Goal: Task Accomplishment & Management: Manage account settings

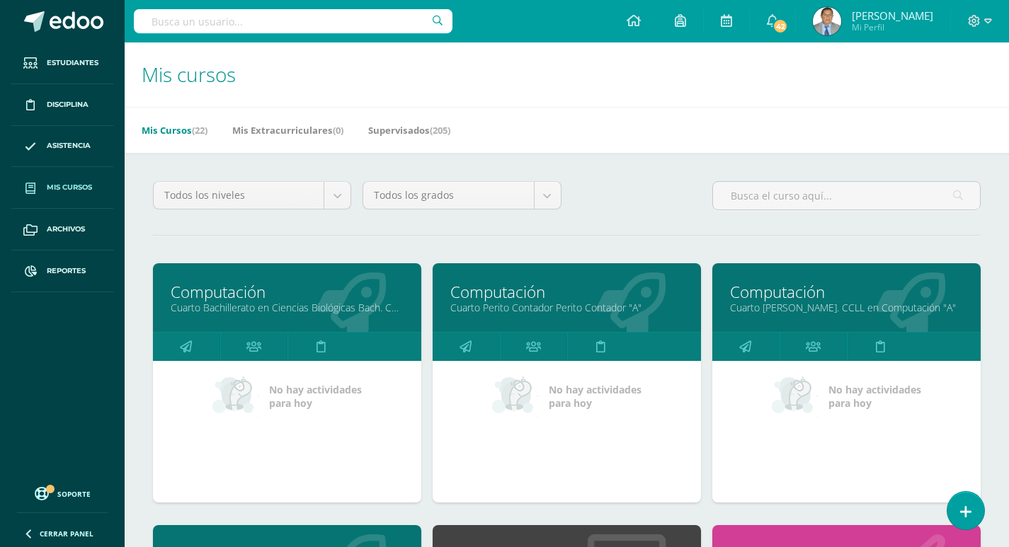
click at [242, 299] on link "Computación" at bounding box center [287, 292] width 233 height 22
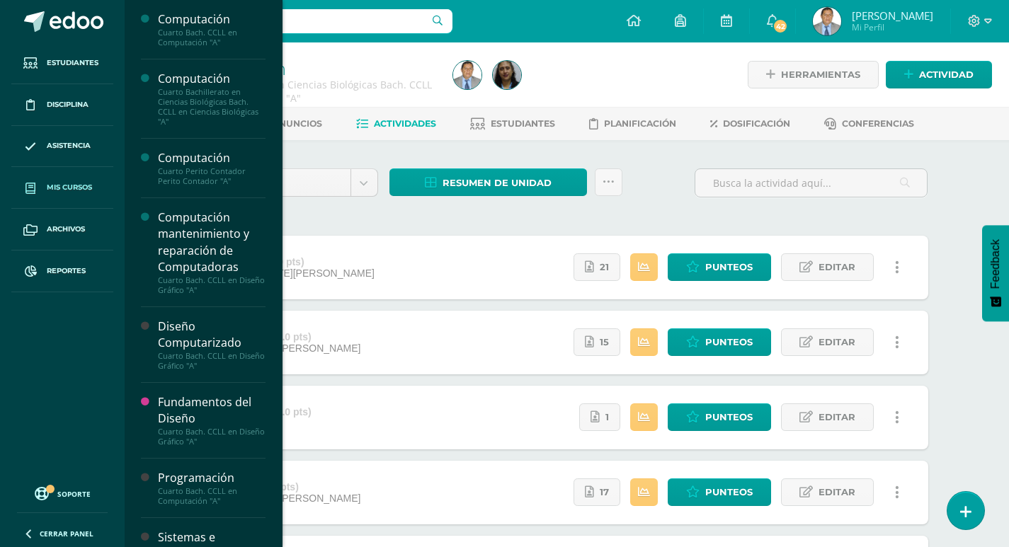
click at [74, 186] on span "Mis cursos" at bounding box center [69, 187] width 45 height 11
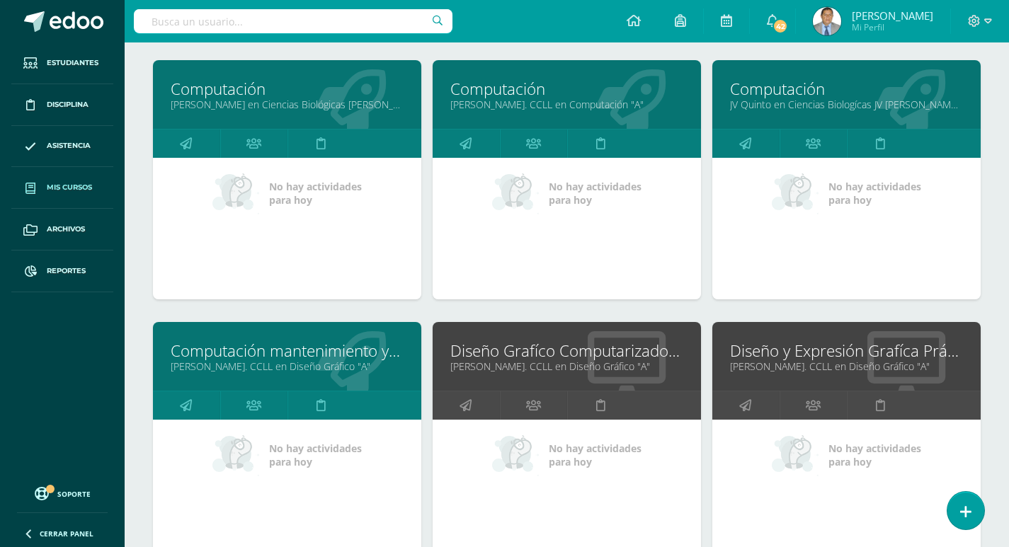
scroll to position [921, 0]
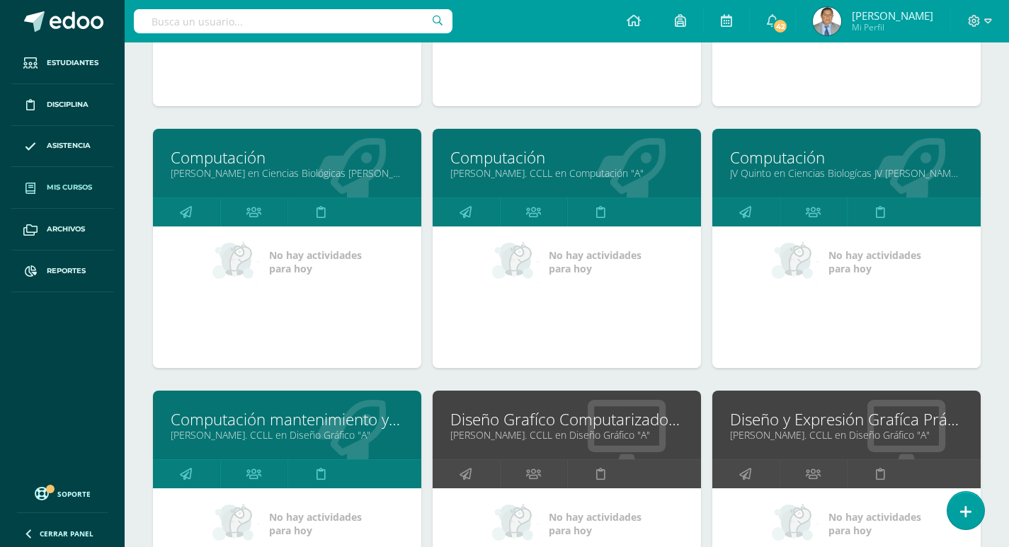
click at [552, 173] on link "[PERSON_NAME]. CCLL en Computación "A"" at bounding box center [566, 172] width 233 height 13
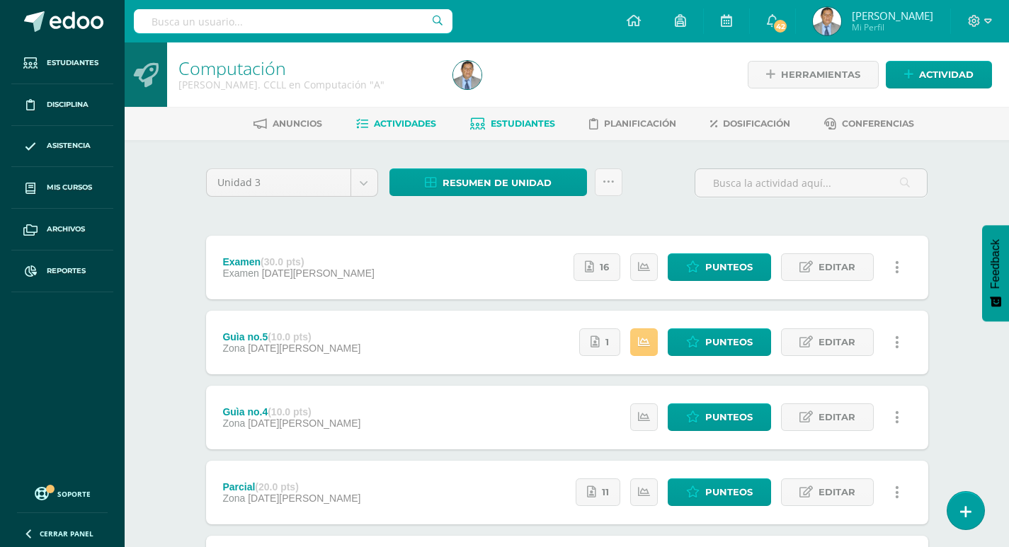
click at [511, 121] on span "Estudiantes" at bounding box center [523, 123] width 64 height 11
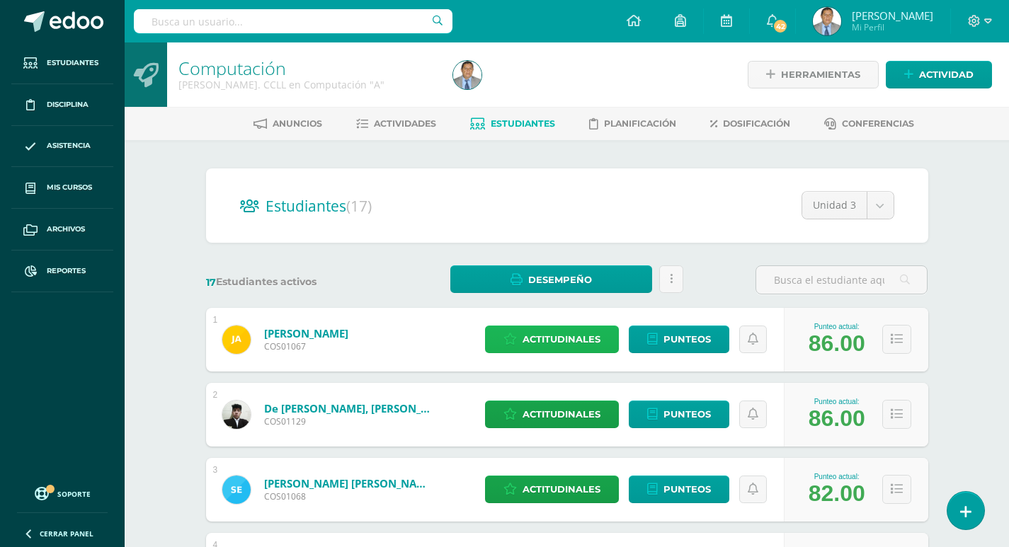
click at [574, 341] on span "Actitudinales" at bounding box center [562, 339] width 78 height 26
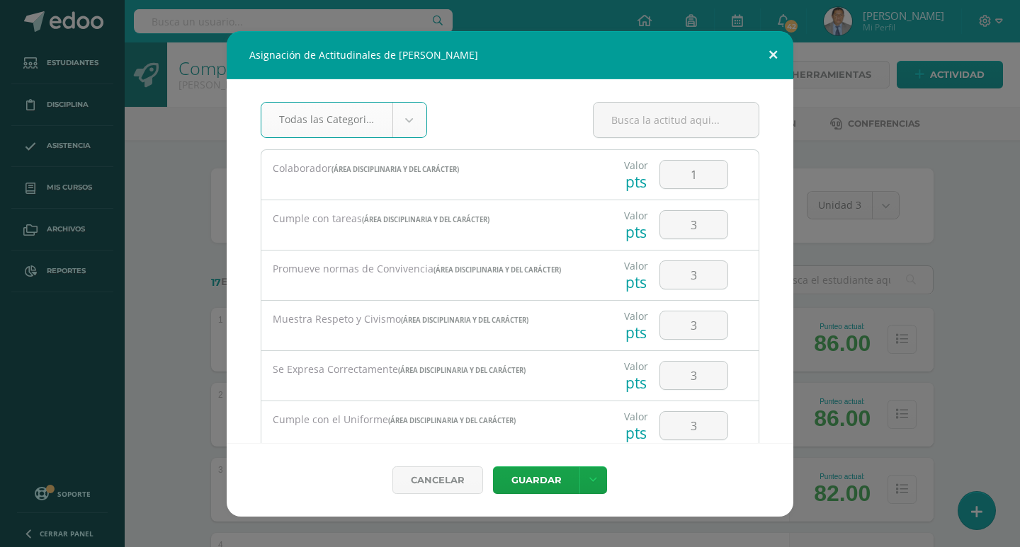
click at [773, 54] on button at bounding box center [773, 55] width 40 height 48
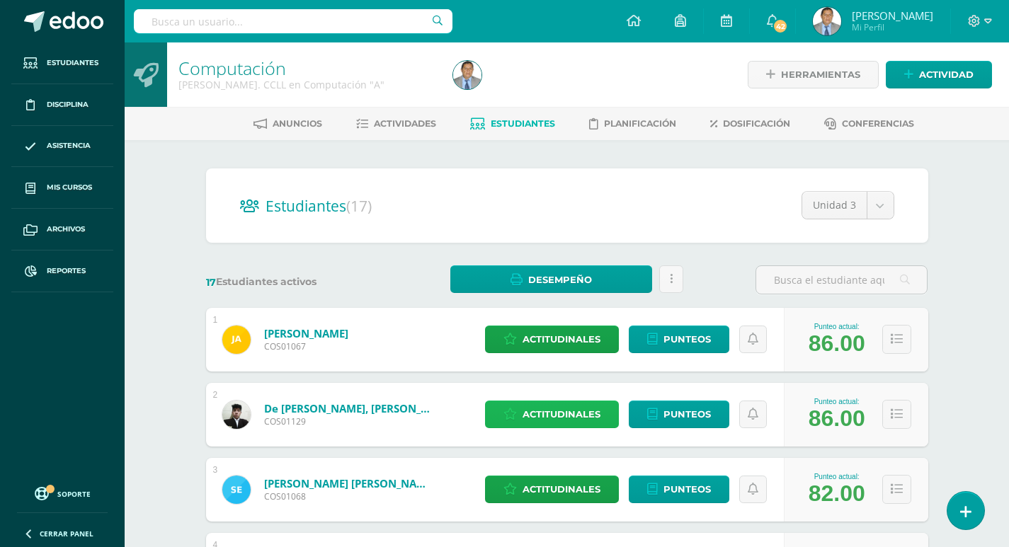
click at [587, 414] on span "Actitudinales" at bounding box center [562, 414] width 78 height 26
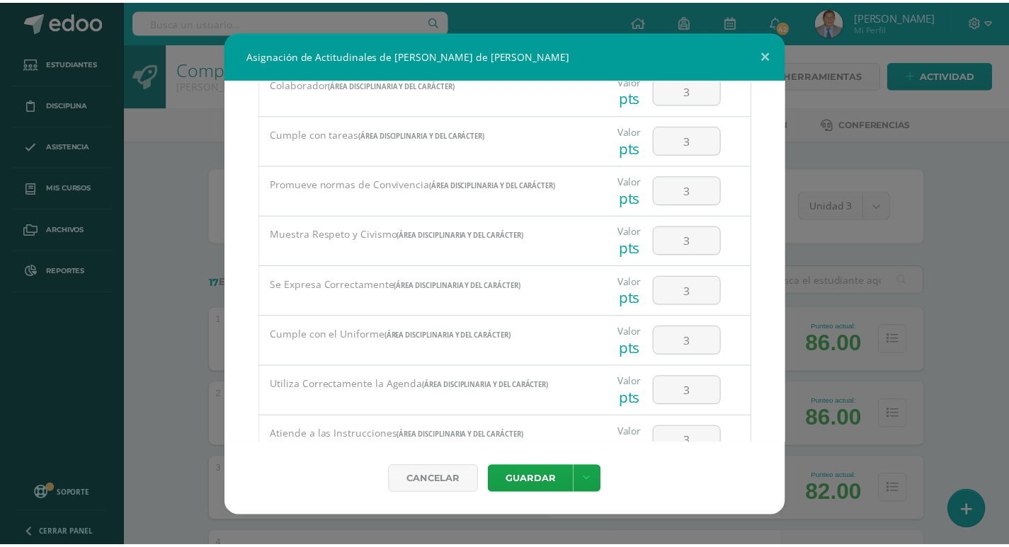
scroll to position [142, 0]
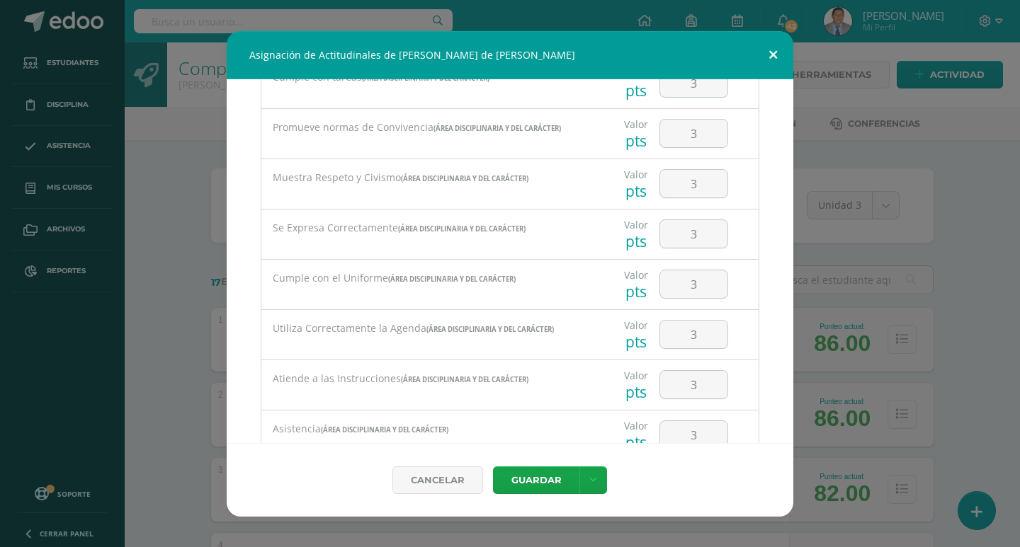
click at [769, 50] on button at bounding box center [773, 55] width 40 height 48
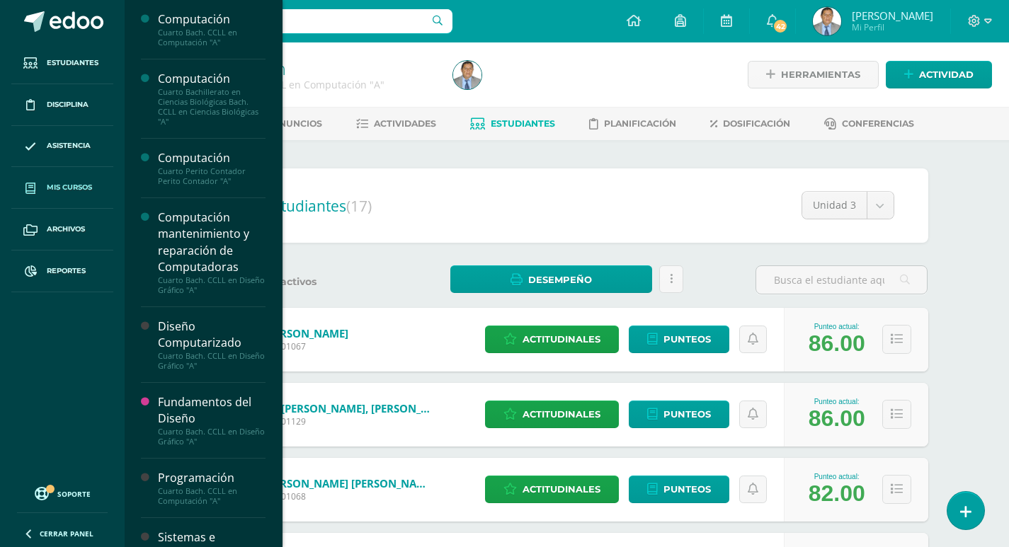
click at [72, 185] on span "Mis cursos" at bounding box center [69, 187] width 45 height 11
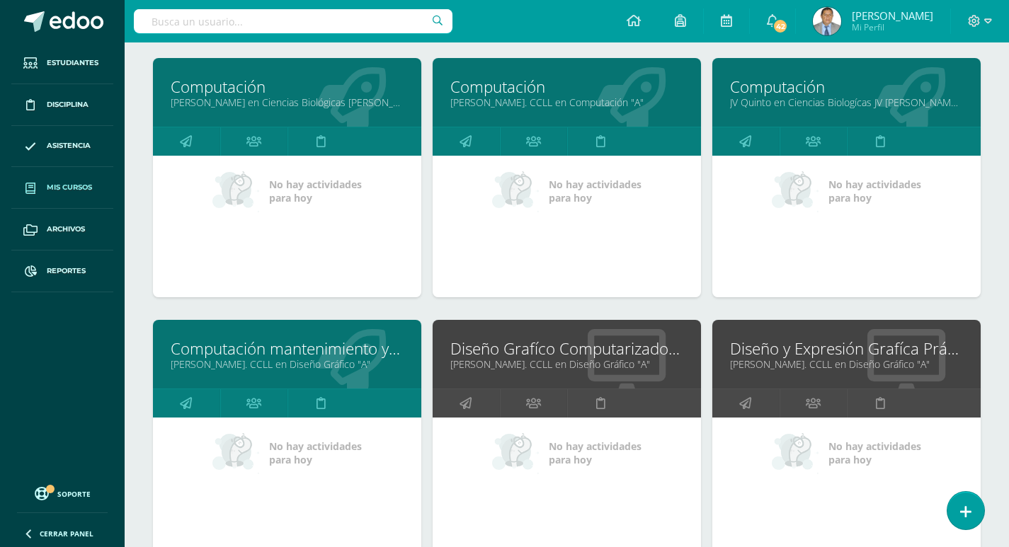
scroll to position [1062, 0]
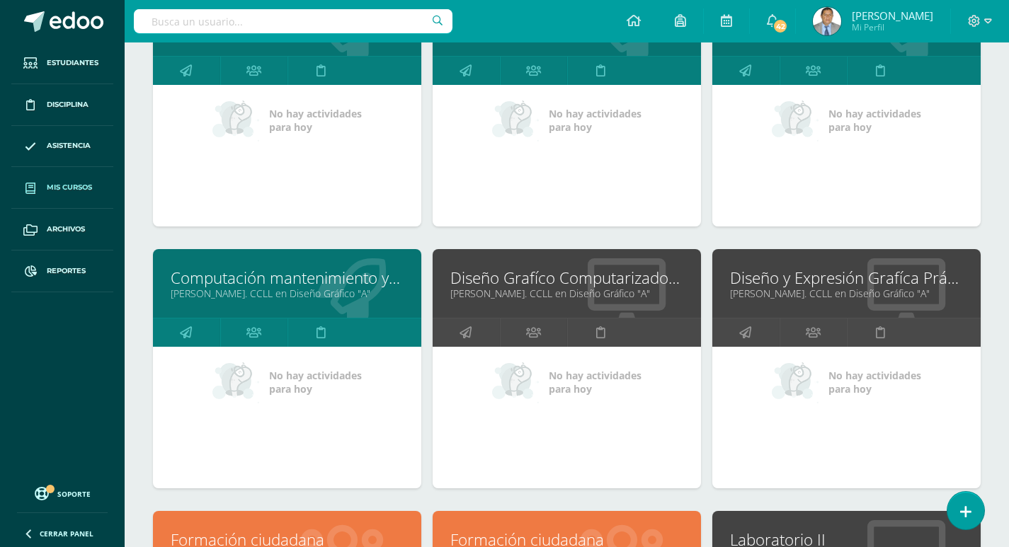
click at [522, 278] on link "Diseño Grafíco Computarizado II Laboratorio" at bounding box center [566, 278] width 233 height 22
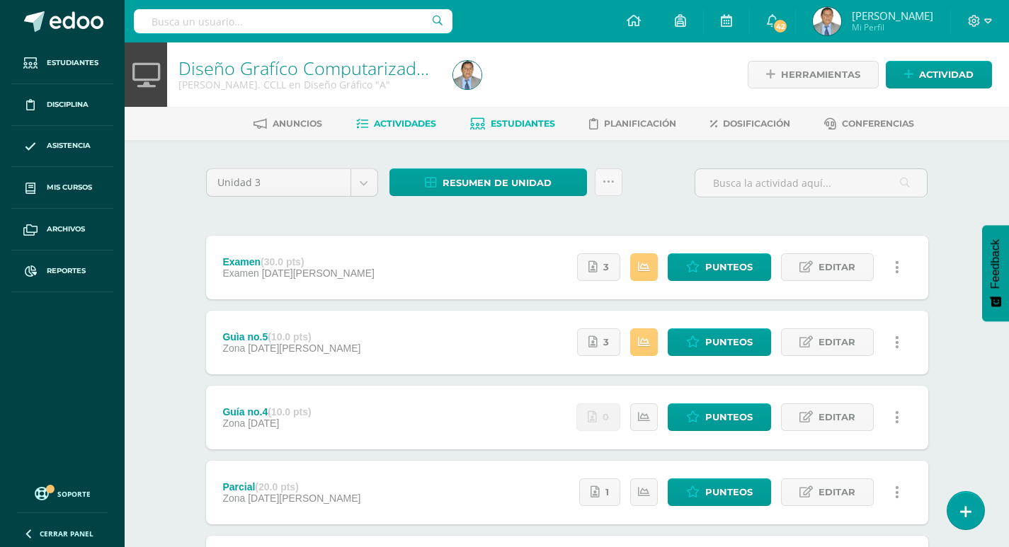
click at [513, 117] on link "Estudiantes" at bounding box center [512, 124] width 85 height 23
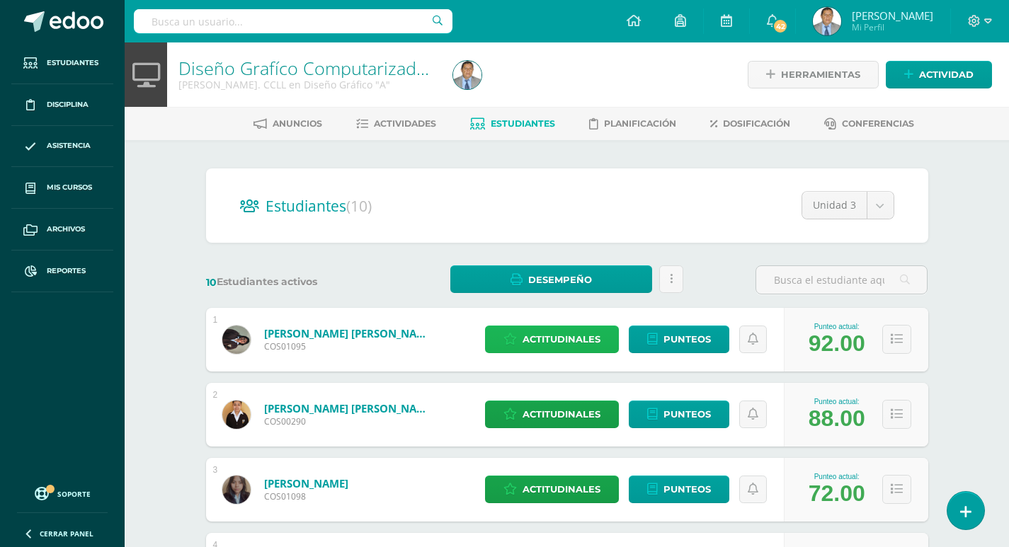
click at [558, 340] on span "Actitudinales" at bounding box center [562, 339] width 78 height 26
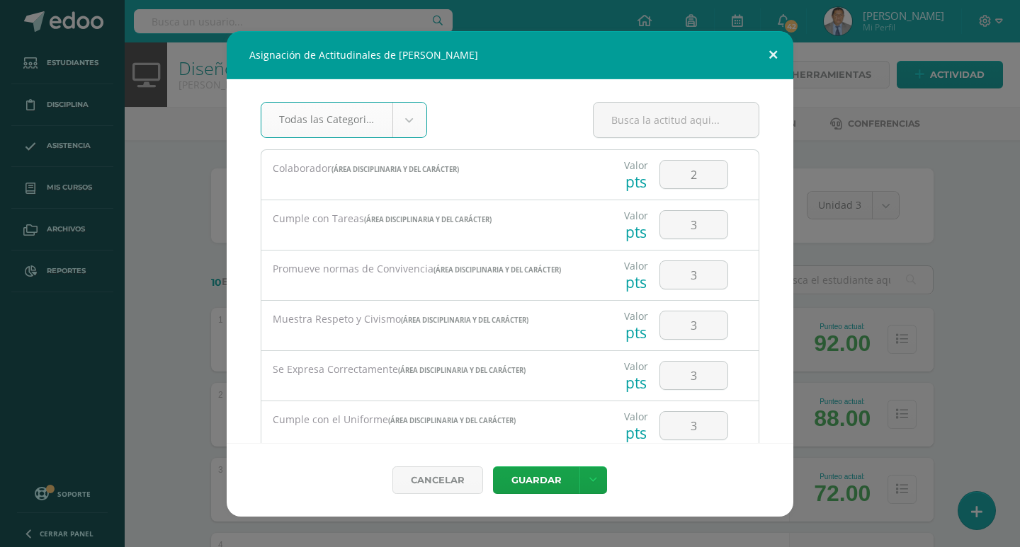
click at [780, 57] on button at bounding box center [773, 55] width 40 height 48
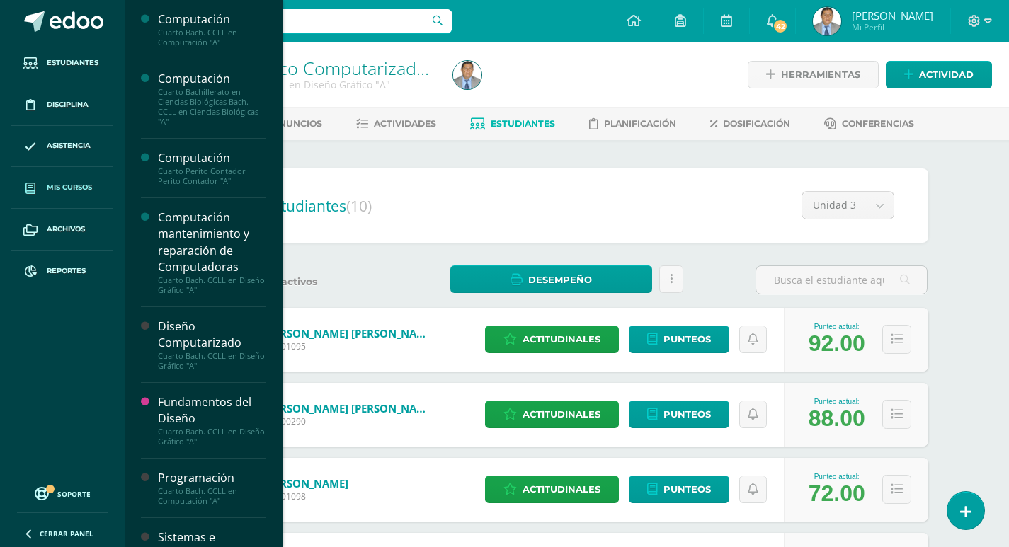
click at [53, 187] on span "Mis cursos" at bounding box center [69, 187] width 45 height 11
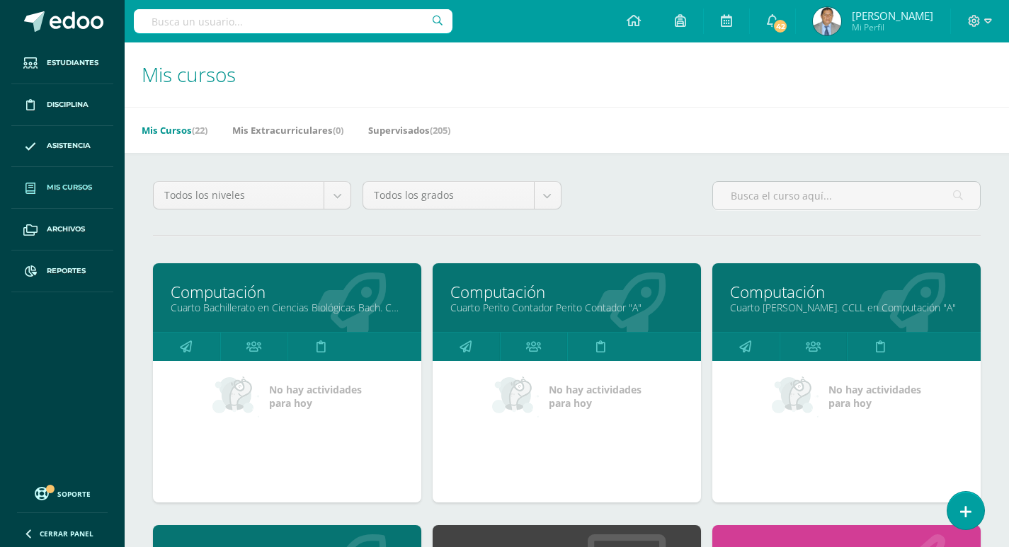
click at [297, 304] on link "Cuarto Bachillerato en Ciencias Biológicas Bach. CCLL en Ciencias Biológicas "A"" at bounding box center [287, 307] width 233 height 13
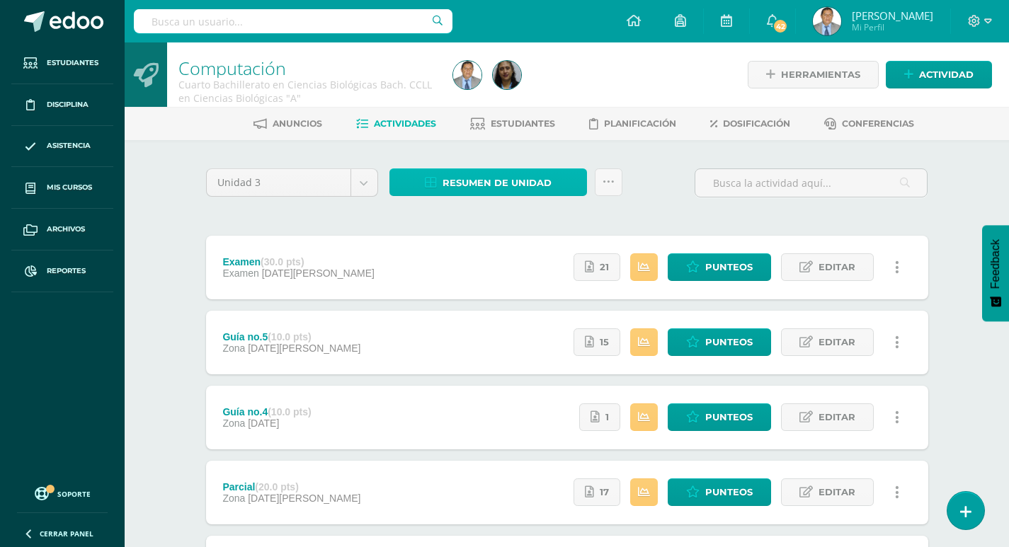
click at [502, 184] on span "Resumen de unidad" at bounding box center [497, 183] width 109 height 26
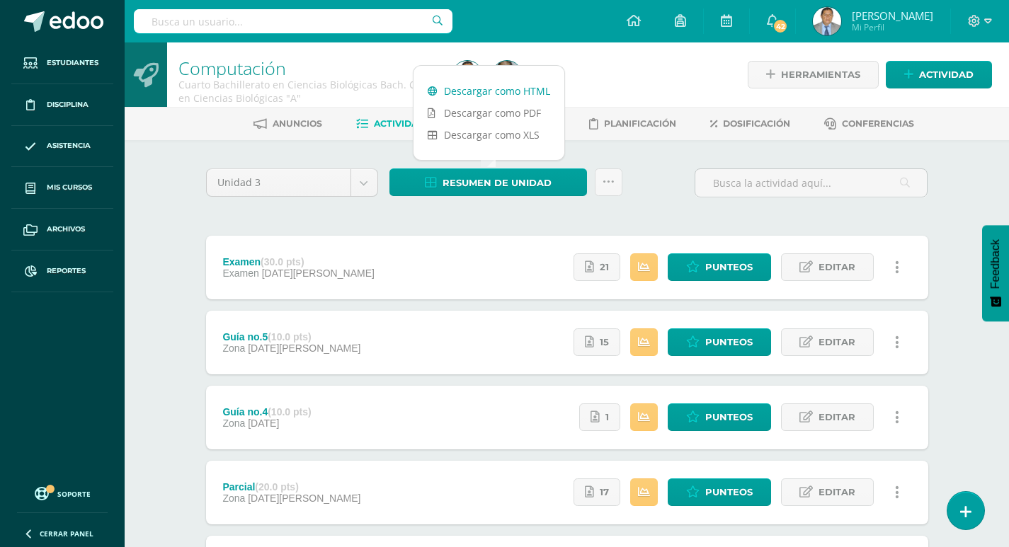
click at [496, 89] on link "Descargar como HTML" at bounding box center [489, 91] width 151 height 22
click at [183, 176] on div "Unidad 3 Unidad 1 Unidad 2 Unidad 3 Unidad 4 Resumen de unidad Subir actividade…" at bounding box center [567, 492] width 779 height 704
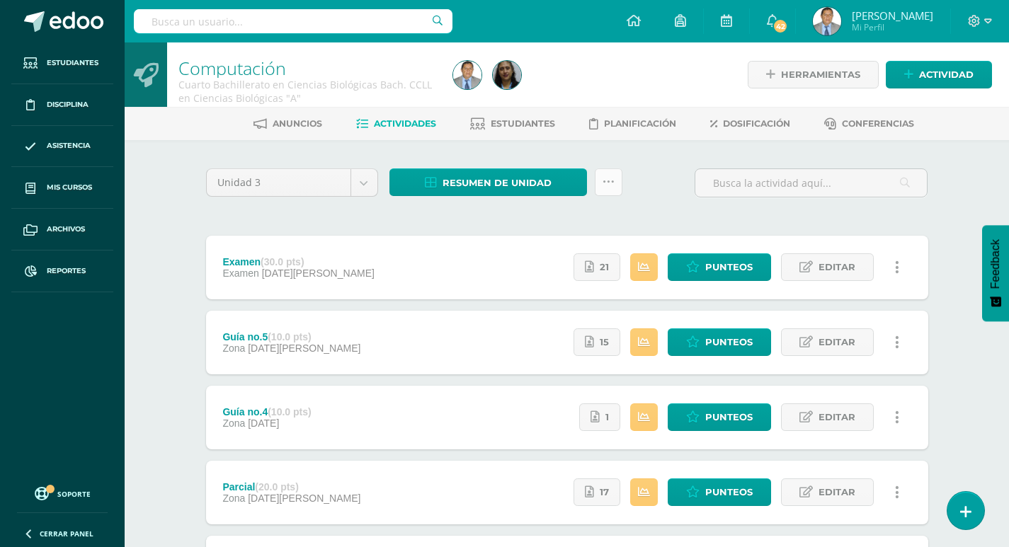
click at [611, 188] on icon at bounding box center [609, 182] width 12 height 12
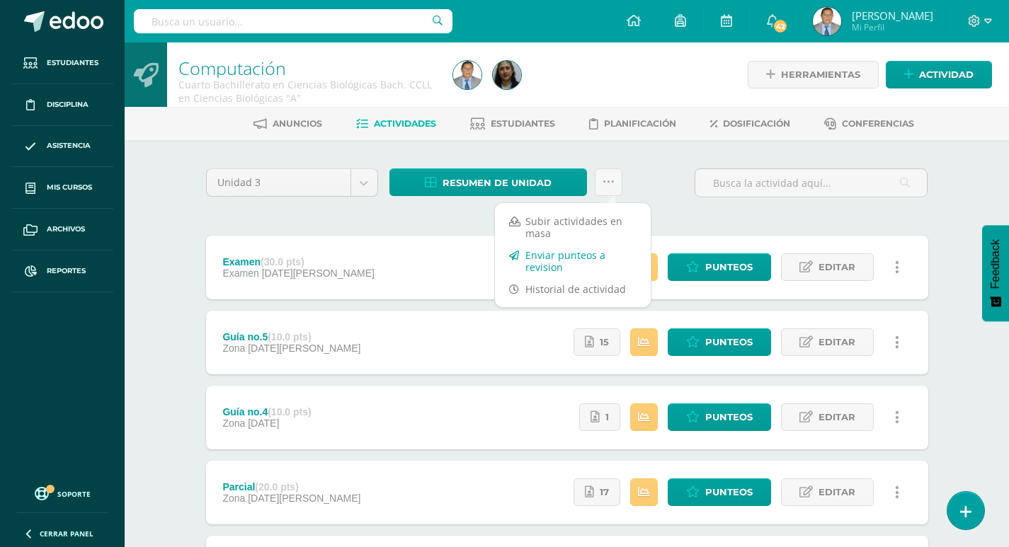
click at [559, 265] on link "Enviar punteos a revision" at bounding box center [573, 261] width 156 height 34
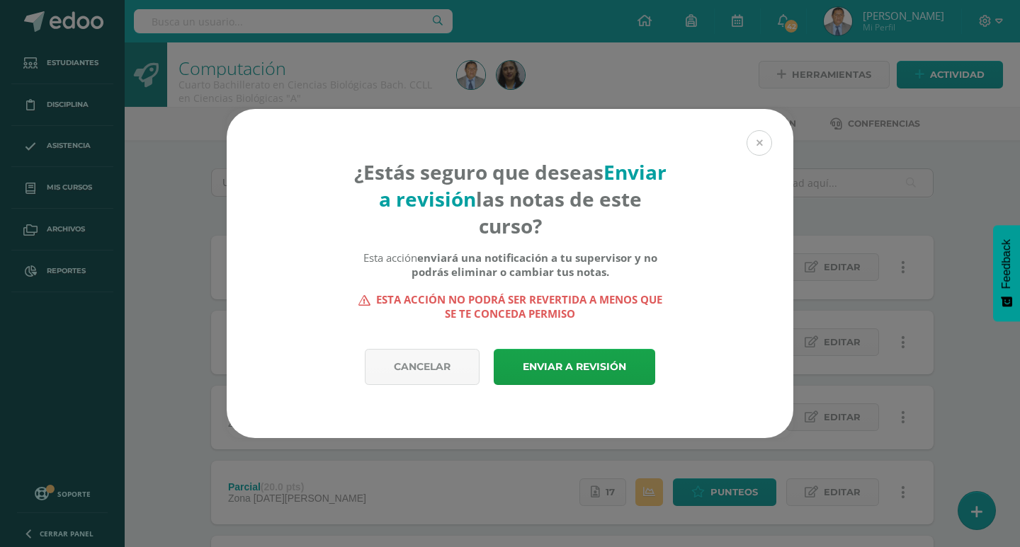
click at [763, 143] on button at bounding box center [758, 142] width 25 height 25
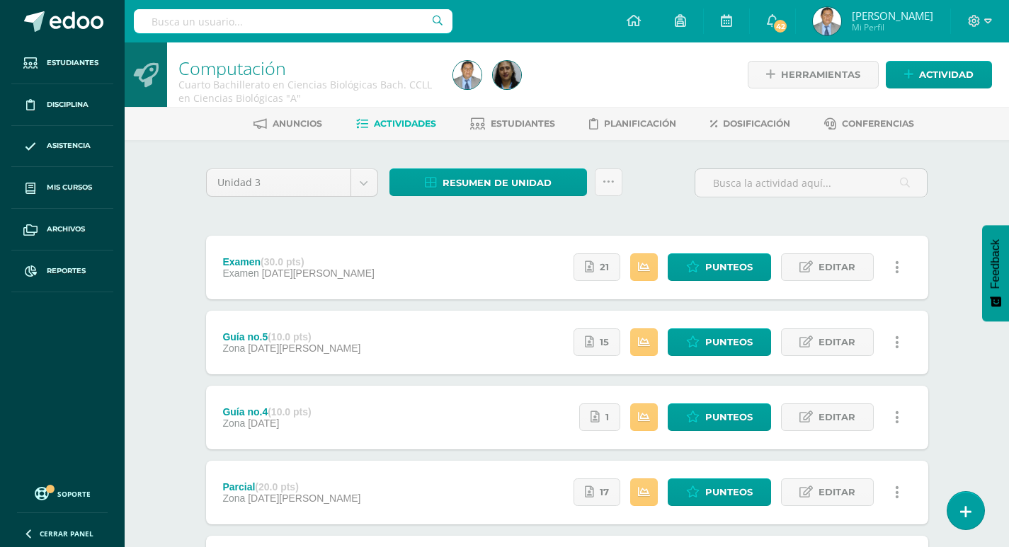
click at [665, 164] on div "Unidad 3 Unidad 1 Unidad 2 Unidad 3 Unidad 4 Resumen de unidad ¿Estás seguro qu…" at bounding box center [567, 492] width 779 height 704
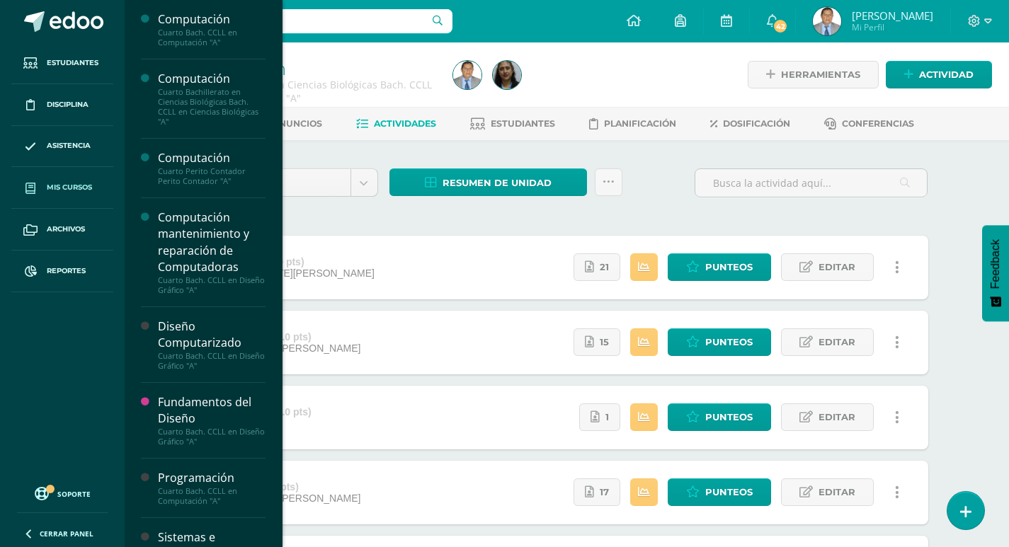
click at [58, 186] on span "Mis cursos" at bounding box center [69, 187] width 45 height 11
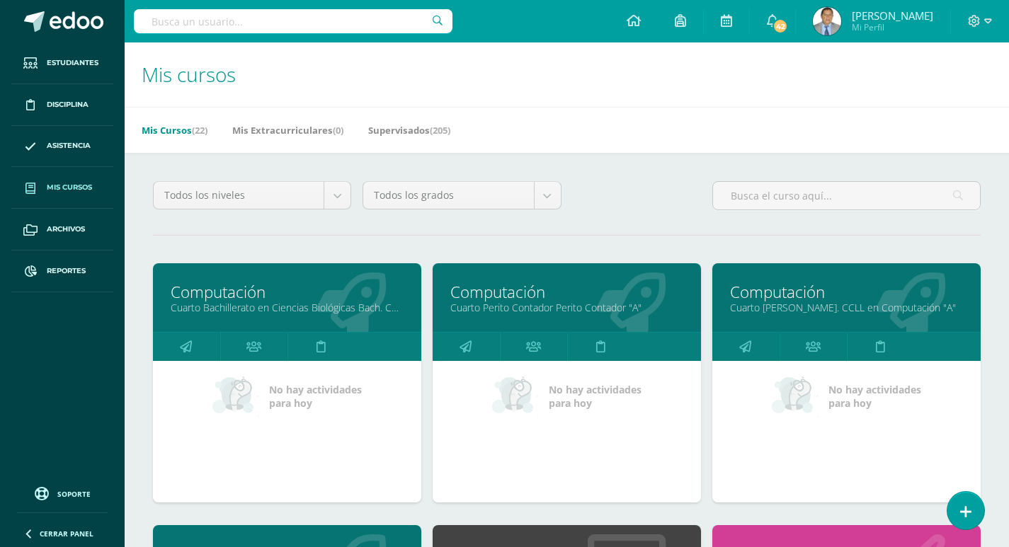
click at [486, 300] on link "Computación" at bounding box center [566, 292] width 233 height 22
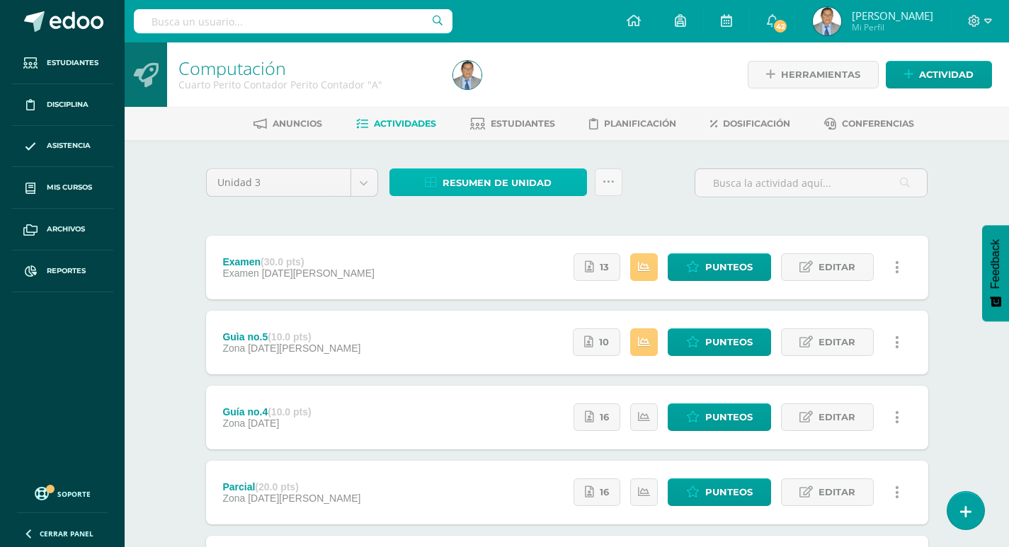
click at [512, 184] on span "Resumen de unidad" at bounding box center [497, 183] width 109 height 26
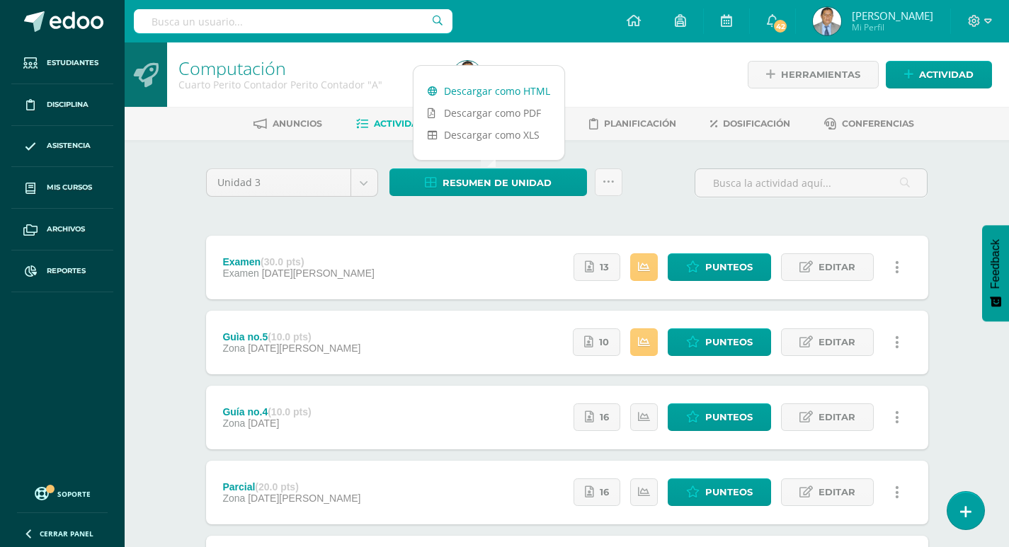
click at [500, 90] on link "Descargar como HTML" at bounding box center [489, 91] width 151 height 22
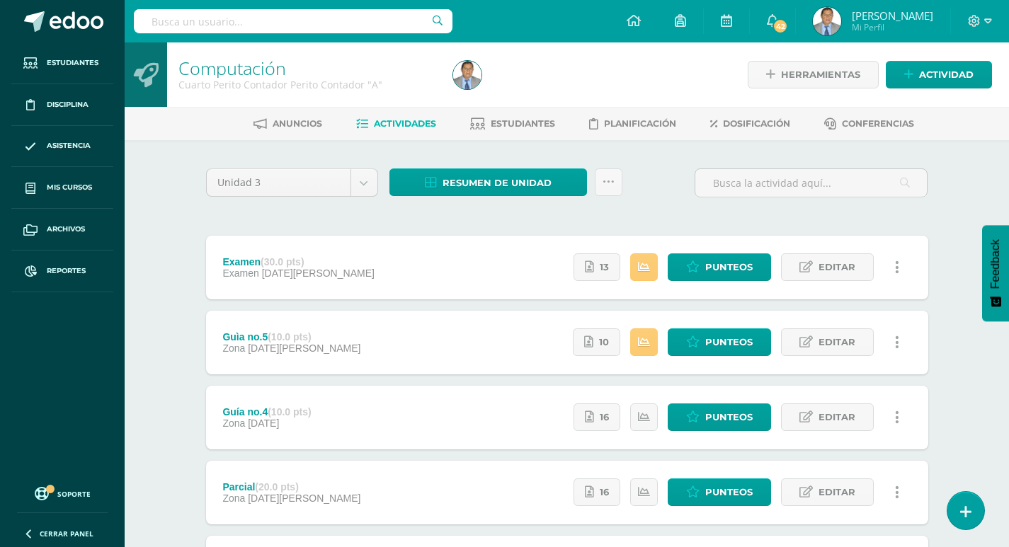
click at [650, 166] on div "Unidad 3 Unidad 1 Unidad 2 Unidad 3 Unidad 4 Resumen de unidad Subir actividade…" at bounding box center [567, 492] width 779 height 704
click at [612, 182] on icon at bounding box center [609, 182] width 12 height 12
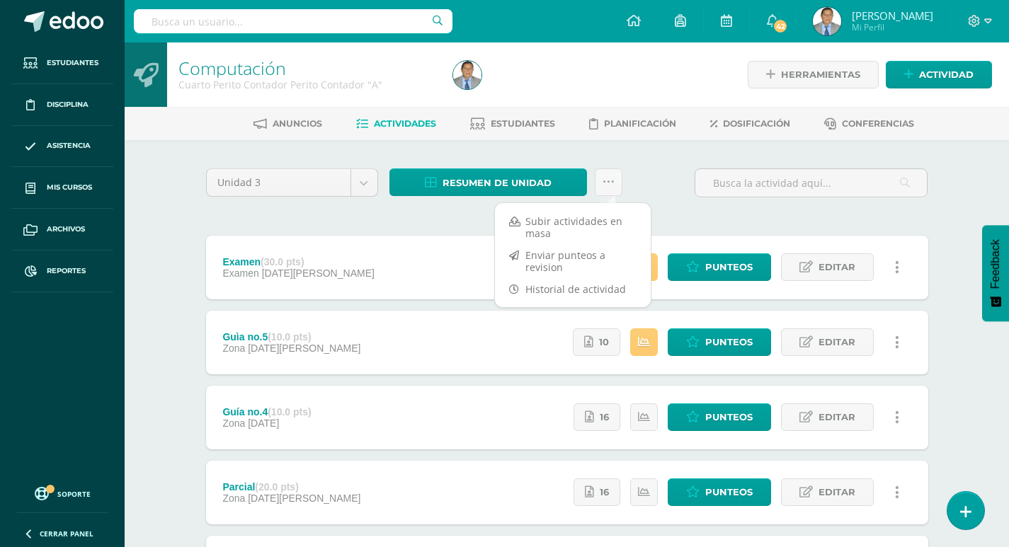
click at [361, 220] on div "Unidad 3 Unidad 1 Unidad 2 Unidad 3 Unidad 4 Resumen de unidad ¿Estás seguro qu…" at bounding box center [567, 492] width 734 height 647
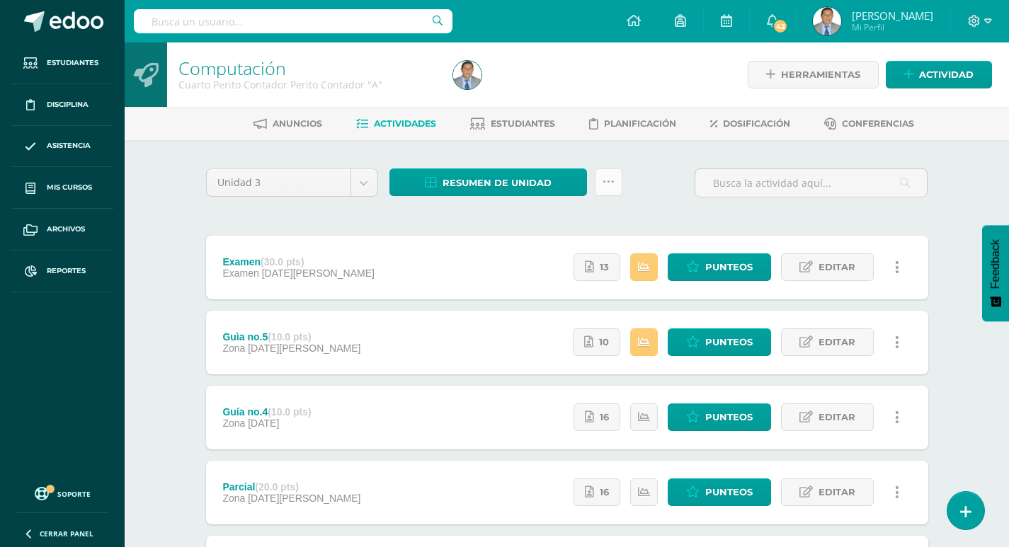
click at [612, 179] on icon at bounding box center [609, 182] width 12 height 12
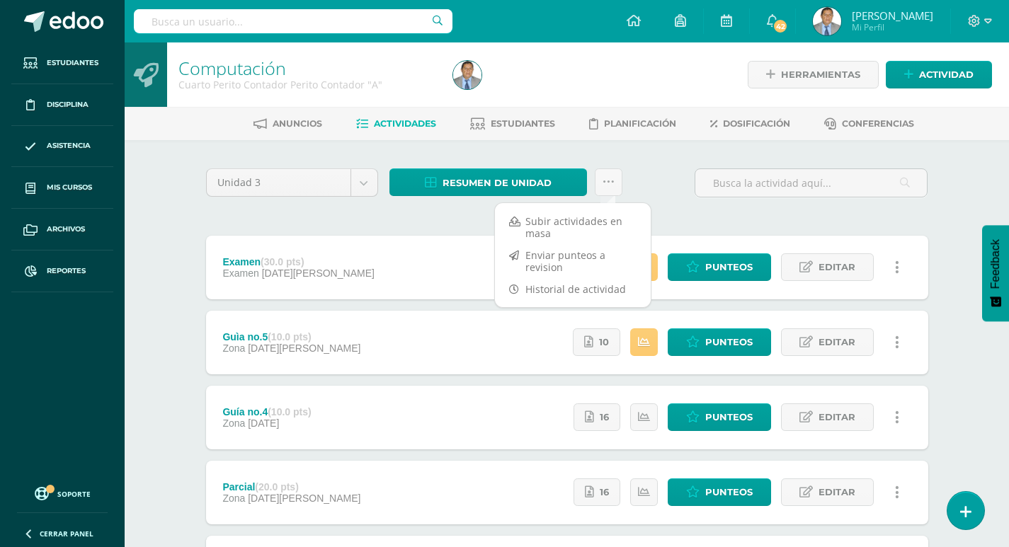
click at [681, 199] on div "Unidad 3 Unidad 1 Unidad 2 Unidad 3 Unidad 4 Resumen de unidad ¿Estás seguro qu…" at bounding box center [567, 189] width 734 height 40
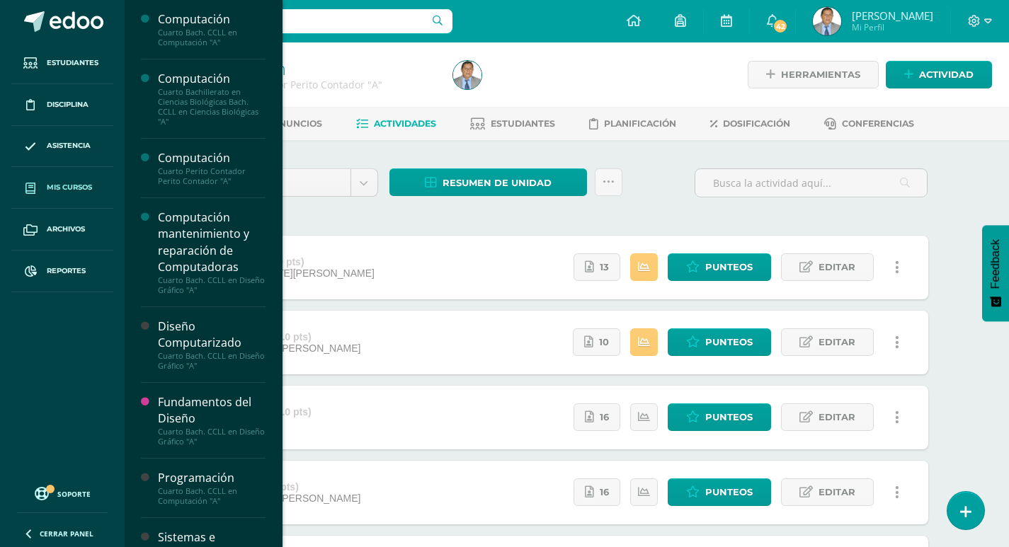
click at [62, 187] on span "Mis cursos" at bounding box center [69, 187] width 45 height 11
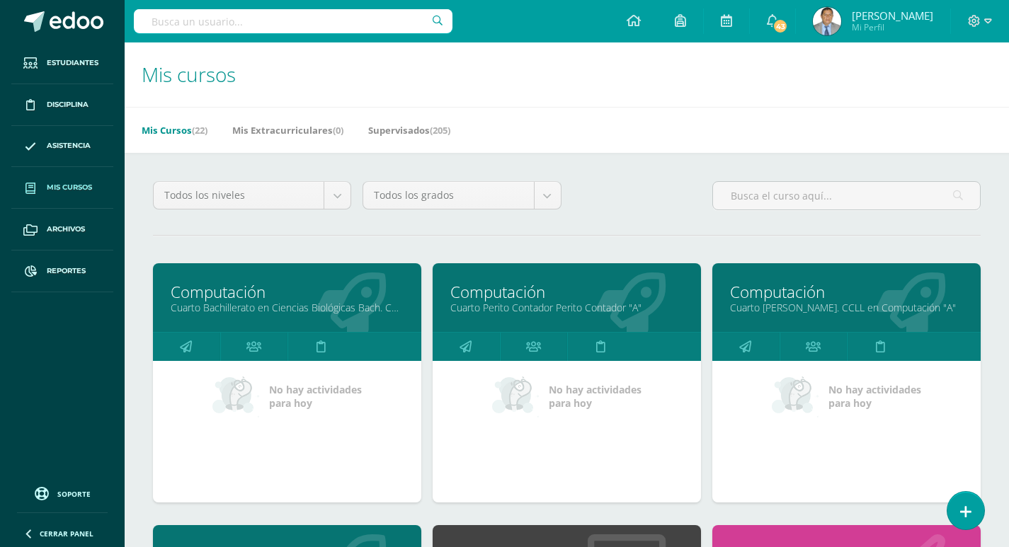
click at [320, 302] on link "Cuarto Bachillerato en Ciencias Biológicas Bach. CCLL en Ciencias Biológicas "A"" at bounding box center [287, 307] width 233 height 13
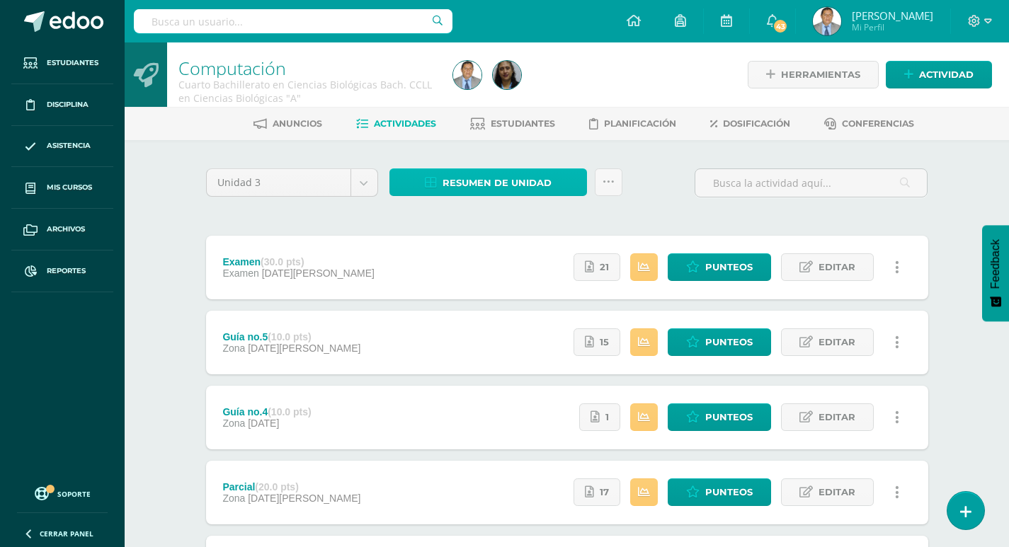
click at [500, 182] on span "Resumen de unidad" at bounding box center [497, 183] width 109 height 26
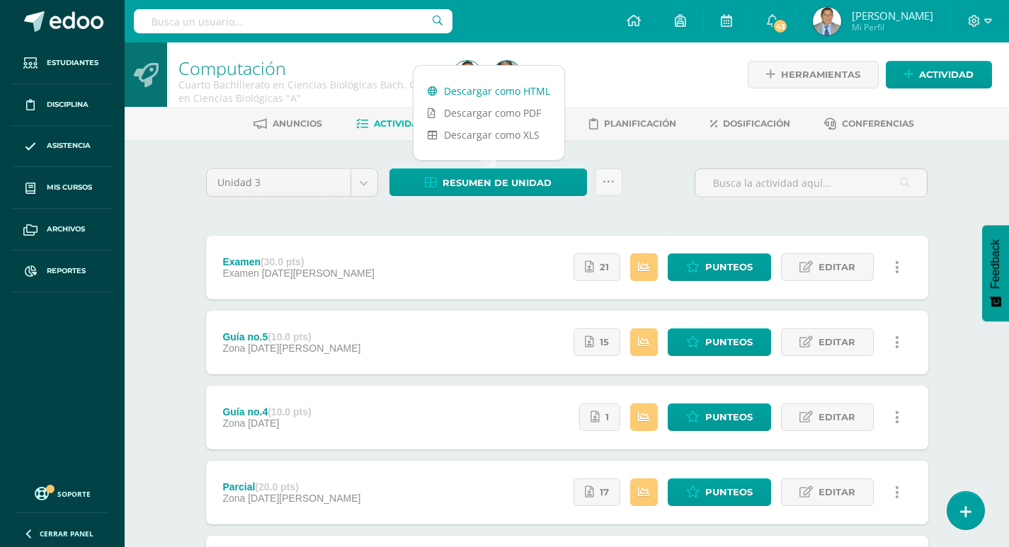
click at [489, 89] on link "Descargar como HTML" at bounding box center [489, 91] width 151 height 22
click at [181, 211] on div "Unidad 3 Unidad 1 Unidad 2 Unidad 3 Unidad 4 Resumen de unidad Subir actividade…" at bounding box center [567, 492] width 779 height 704
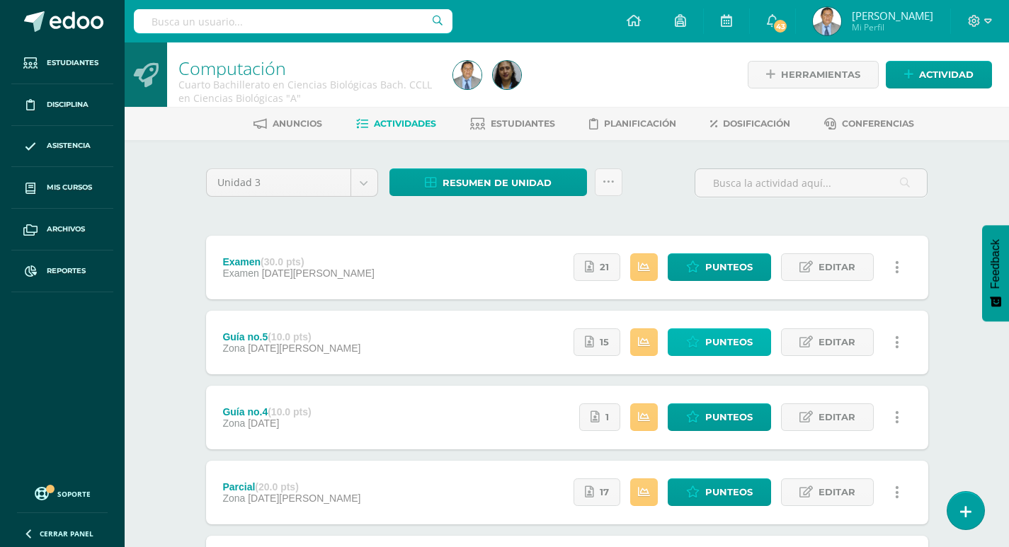
click at [744, 342] on span "Punteos" at bounding box center [728, 342] width 47 height 26
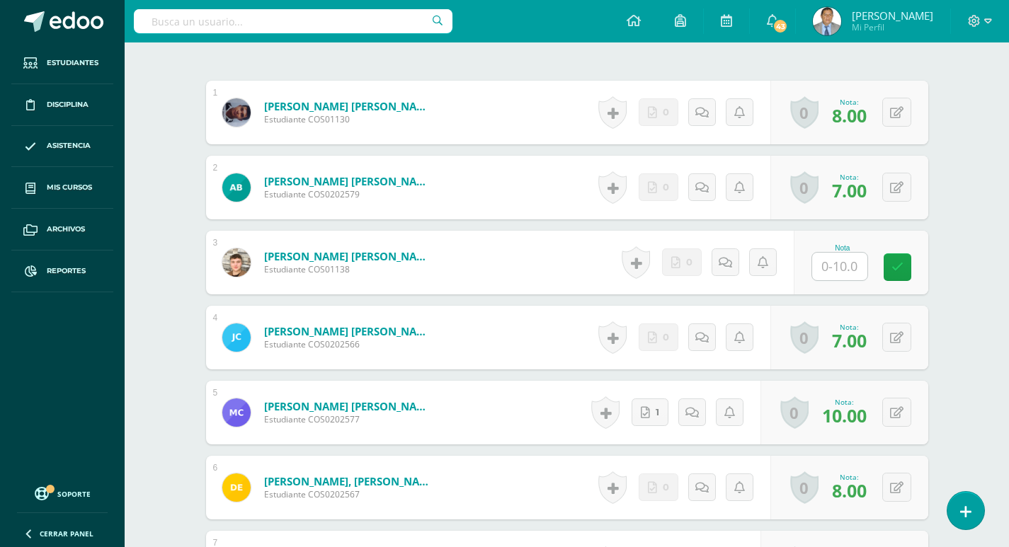
scroll to position [426, 0]
click at [860, 272] on input "text" at bounding box center [847, 266] width 57 height 28
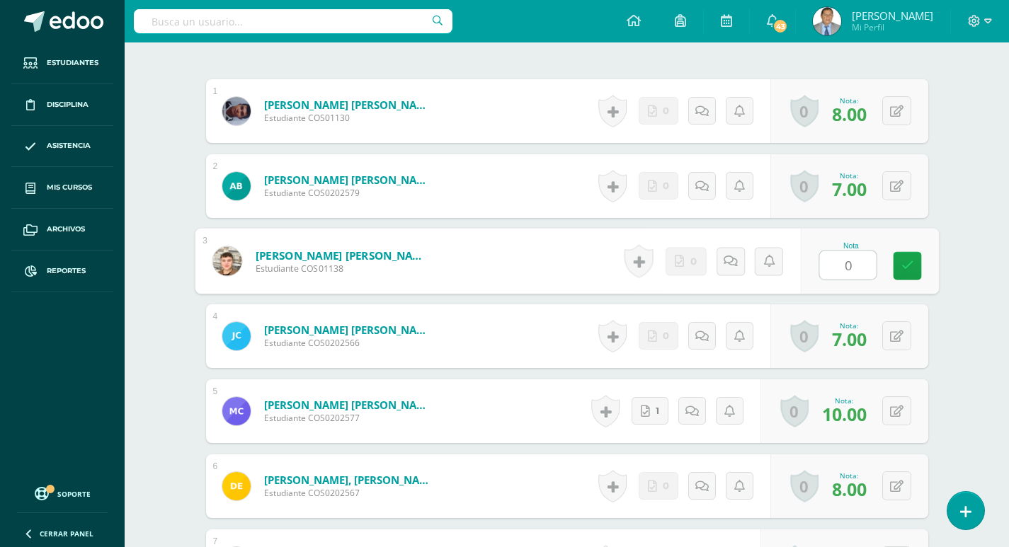
type input "0"
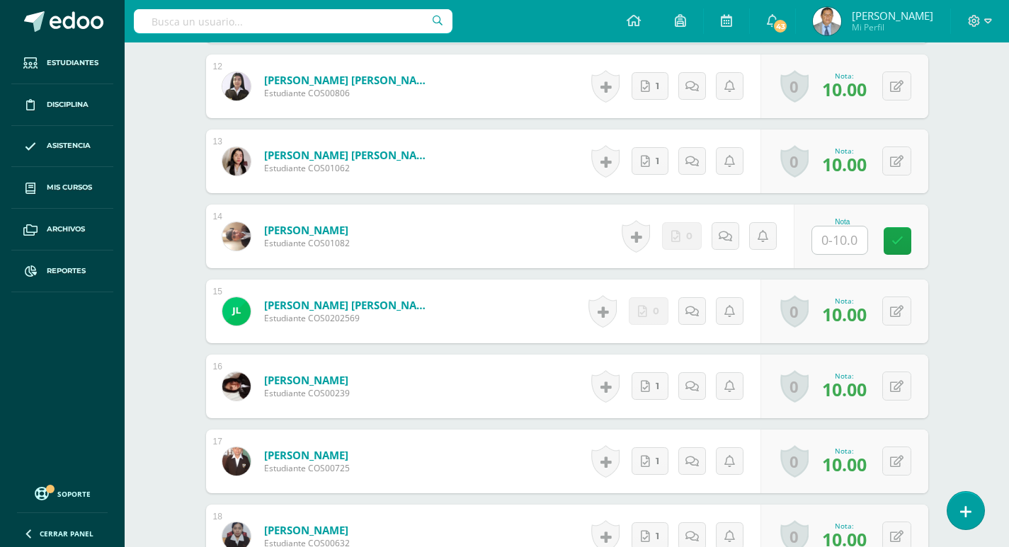
scroll to position [1277, 0]
click at [835, 240] on input "text" at bounding box center [847, 240] width 57 height 28
type input "5"
click at [980, 250] on div "Computación Cuarto Bachillerato en Ciencias Biológicas Bach. CCLL en Ciencias B…" at bounding box center [567, 198] width 884 height 2866
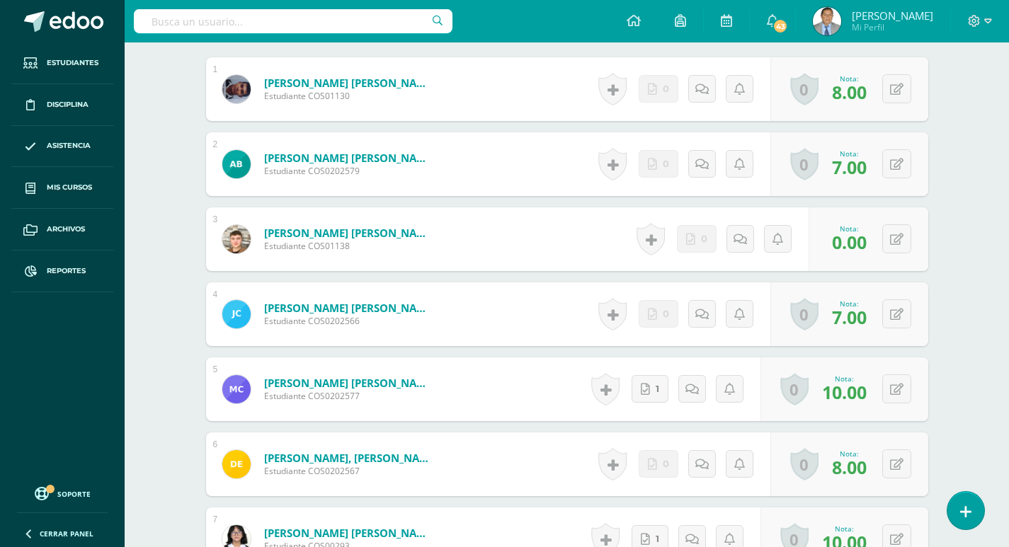
scroll to position [307, 0]
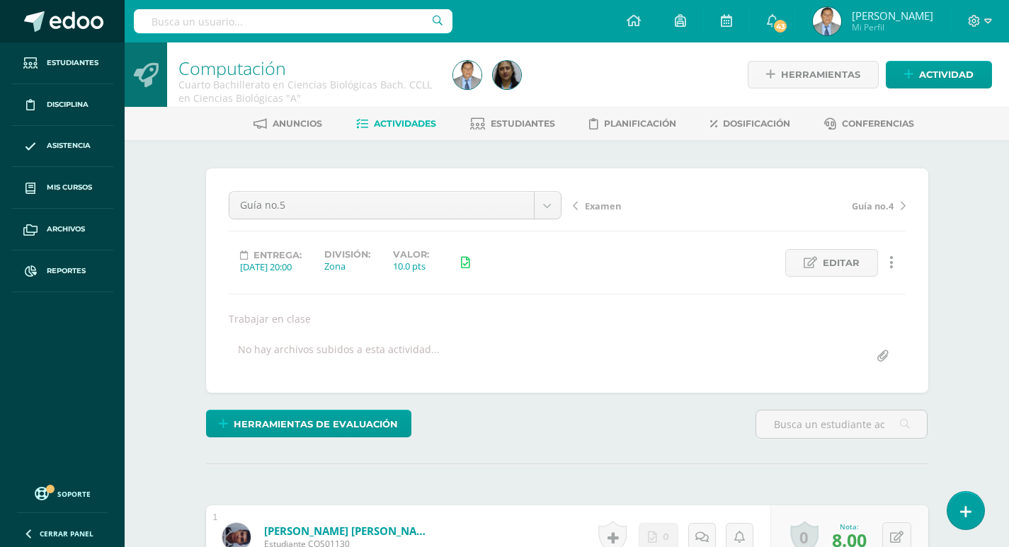
scroll to position [1, 0]
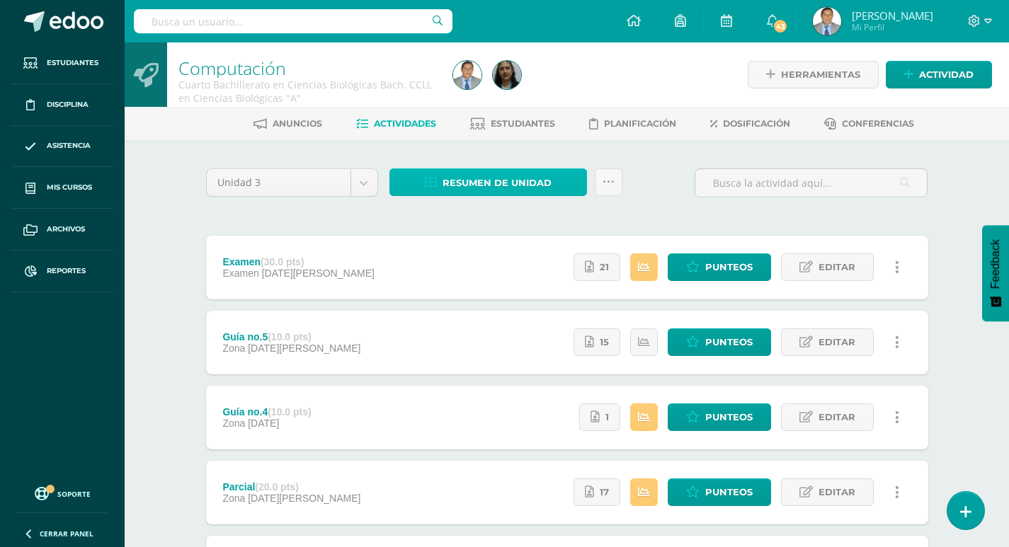
click at [481, 175] on span "Resumen de unidad" at bounding box center [497, 183] width 109 height 26
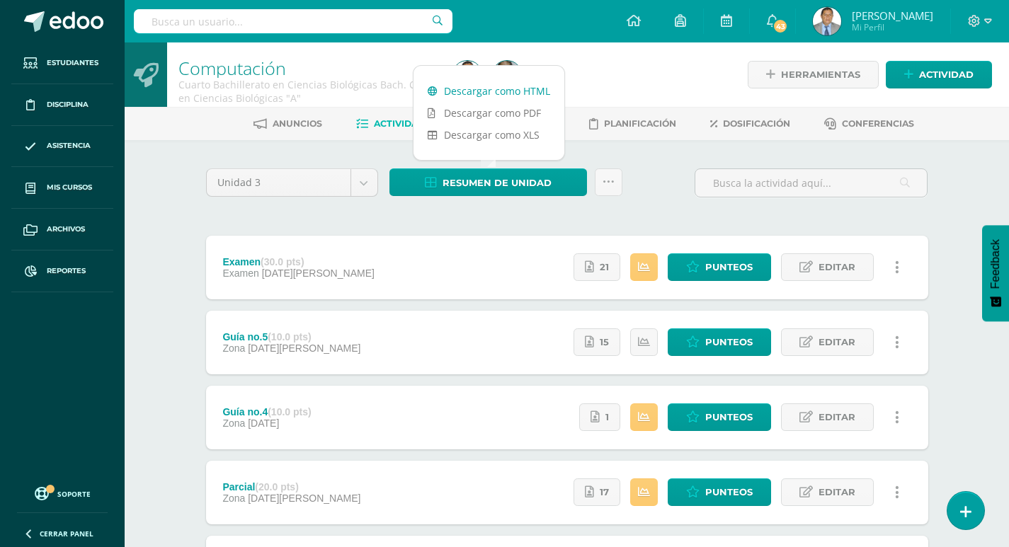
click at [481, 91] on link "Descargar como HTML" at bounding box center [489, 91] width 151 height 22
click at [683, 169] on div "Unidad 3 Unidad 1 Unidad 2 Unidad 3 Unidad 4 Resumen de unidad Subir actividade…" at bounding box center [567, 189] width 734 height 40
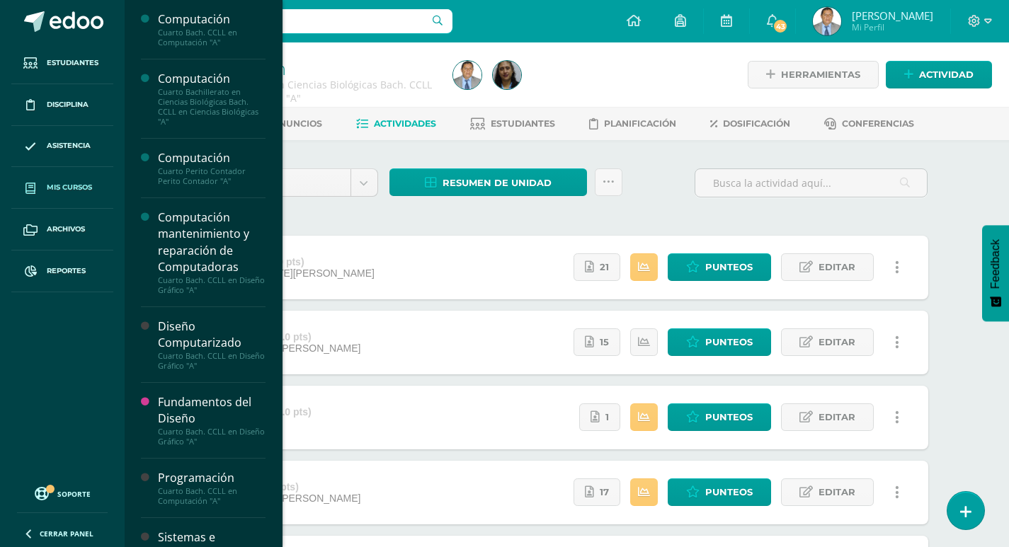
click at [51, 181] on link "Mis cursos" at bounding box center [62, 188] width 102 height 42
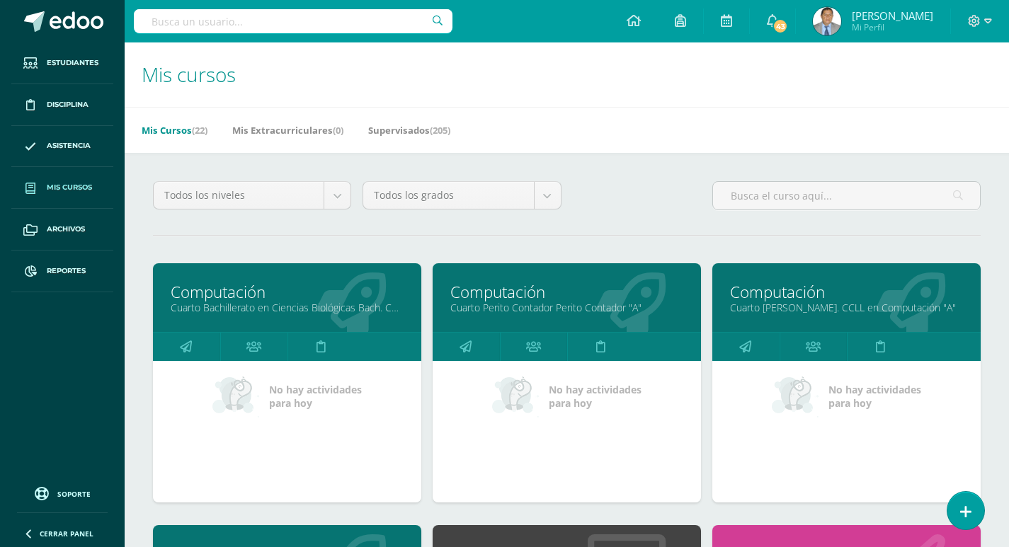
click at [517, 297] on link "Computación" at bounding box center [566, 292] width 233 height 22
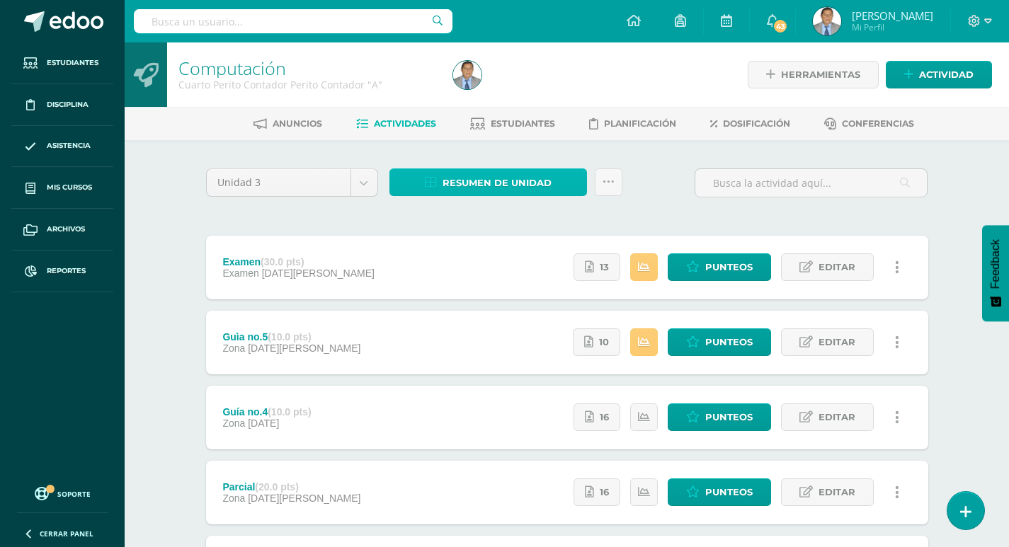
click at [510, 184] on span "Resumen de unidad" at bounding box center [497, 183] width 109 height 26
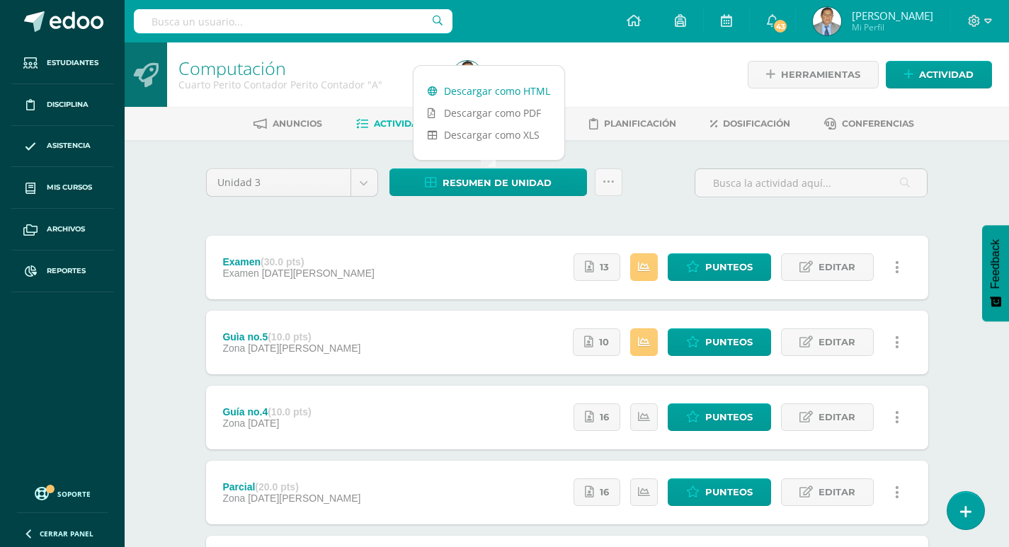
click at [479, 89] on link "Descargar como HTML" at bounding box center [489, 91] width 151 height 22
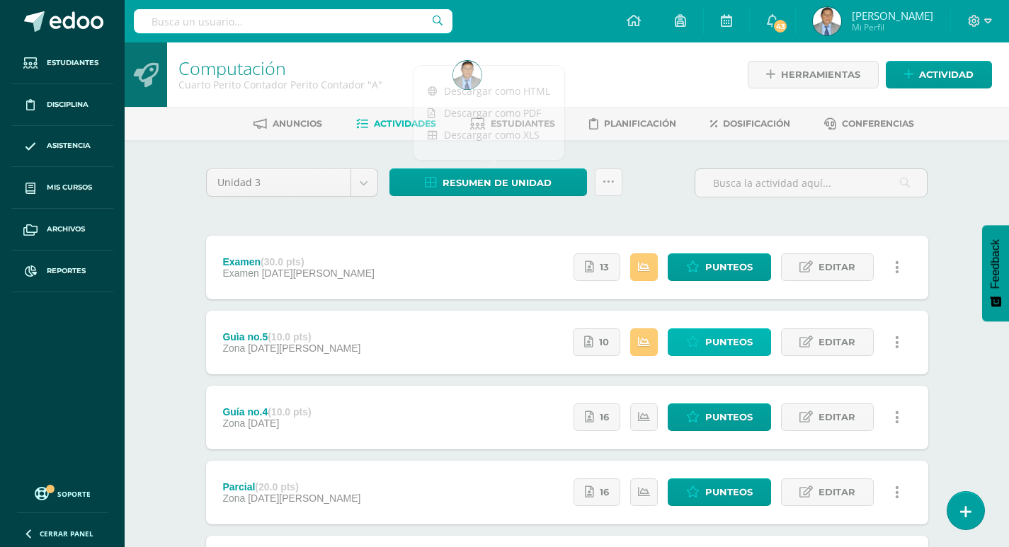
click at [741, 342] on span "Punteos" at bounding box center [728, 342] width 47 height 26
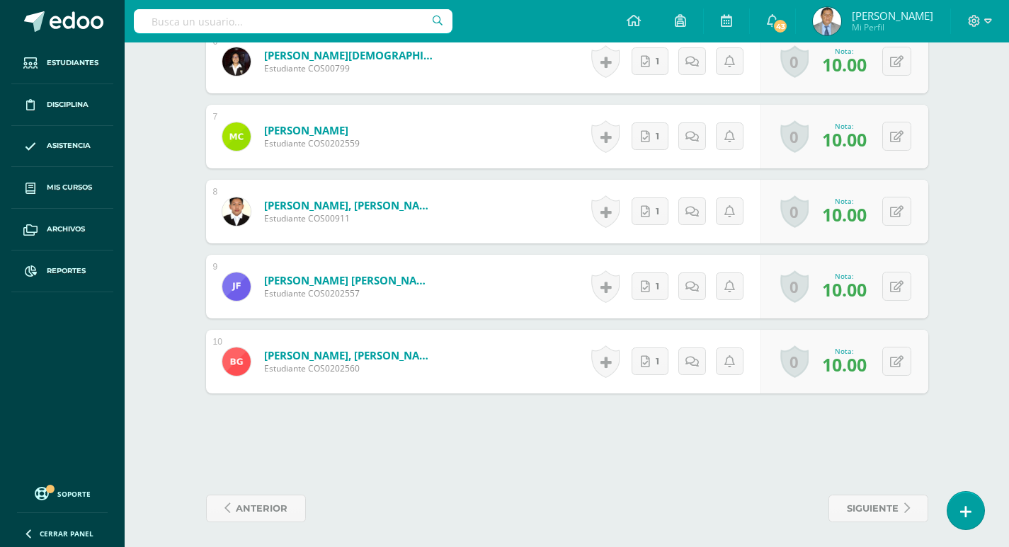
scroll to position [855, 0]
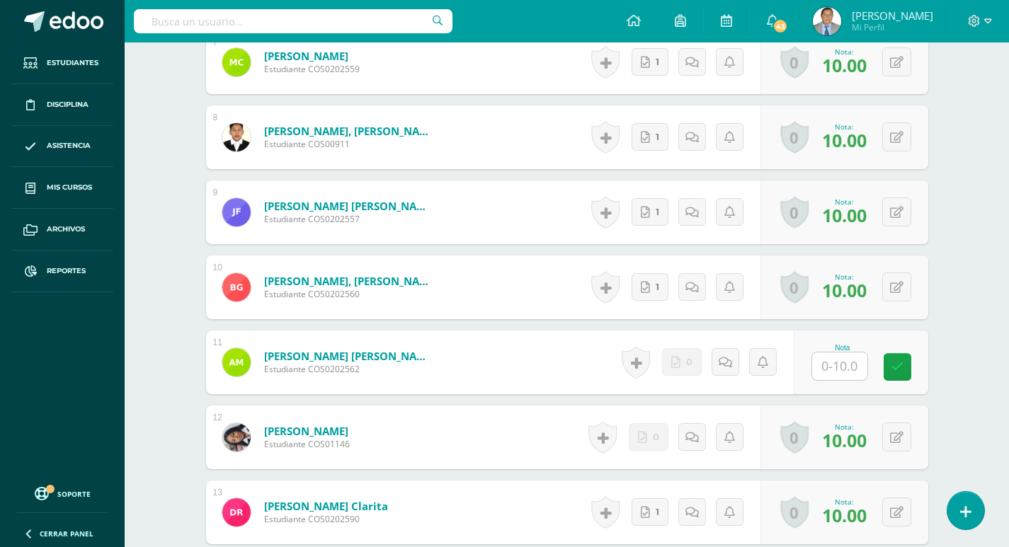
click at [845, 363] on input "text" at bounding box center [839, 367] width 55 height 28
type input "0"
click at [918, 372] on link at bounding box center [907, 367] width 28 height 28
click at [964, 309] on div "Computación Cuarto Perito Contador Perito Contador "A" Herramientas Detalle de …" at bounding box center [567, 136] width 884 height 2040
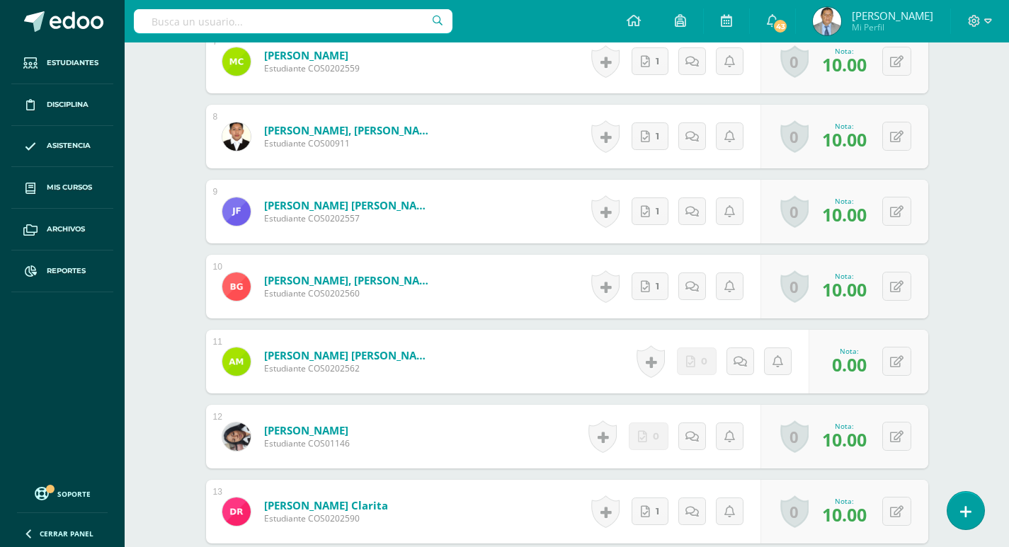
drag, startPoint x: 1007, startPoint y: 306, endPoint x: 975, endPoint y: 304, distance: 31.9
click at [1004, 306] on div "Computación Cuarto Perito Contador Perito Contador "A" Herramientas Detalle de …" at bounding box center [567, 136] width 884 height 2040
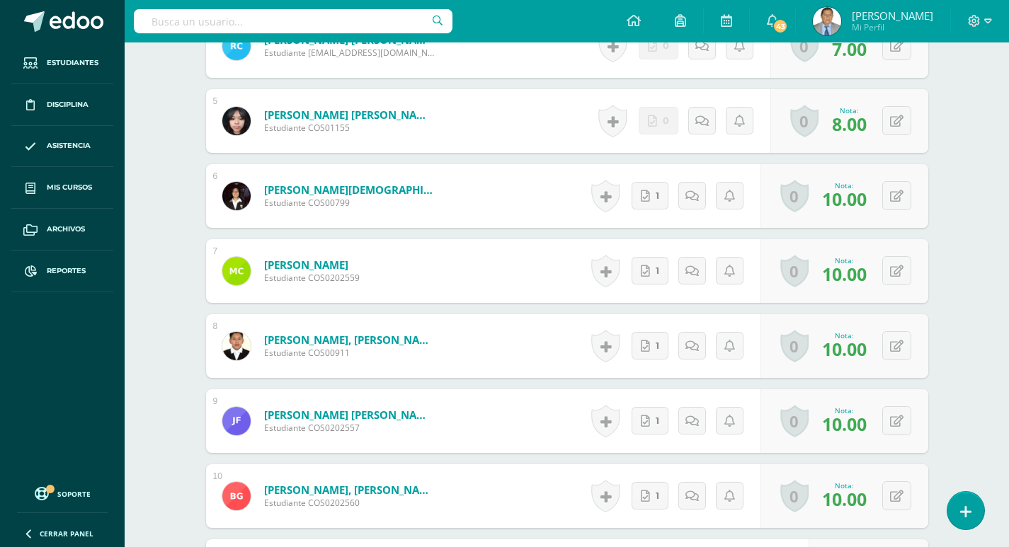
scroll to position [714, 0]
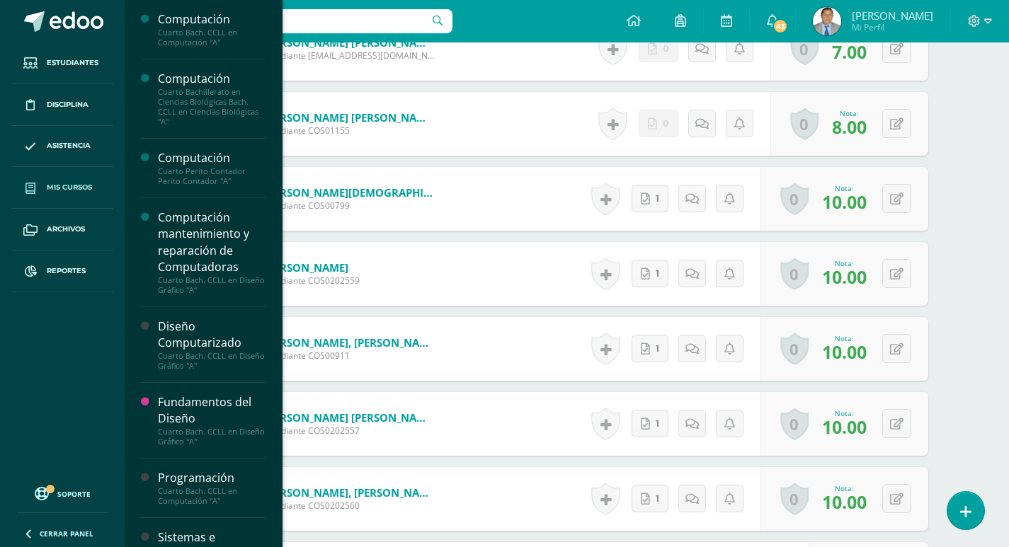
click at [60, 184] on span "Mis cursos" at bounding box center [69, 187] width 45 height 11
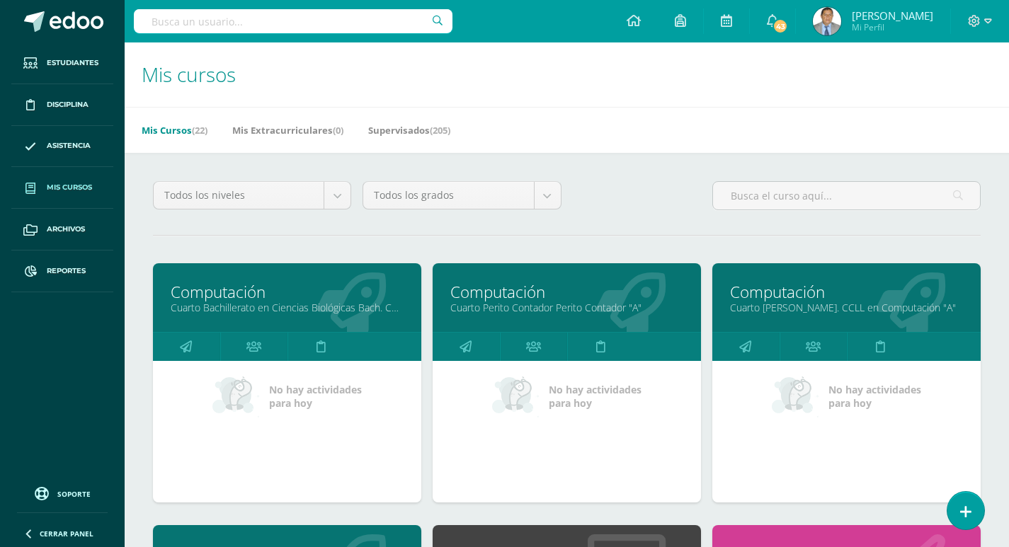
click at [261, 304] on link "Cuarto Bachillerato en Ciencias Biológicas Bach. CCLL en Ciencias Biológicas "A"" at bounding box center [287, 307] width 233 height 13
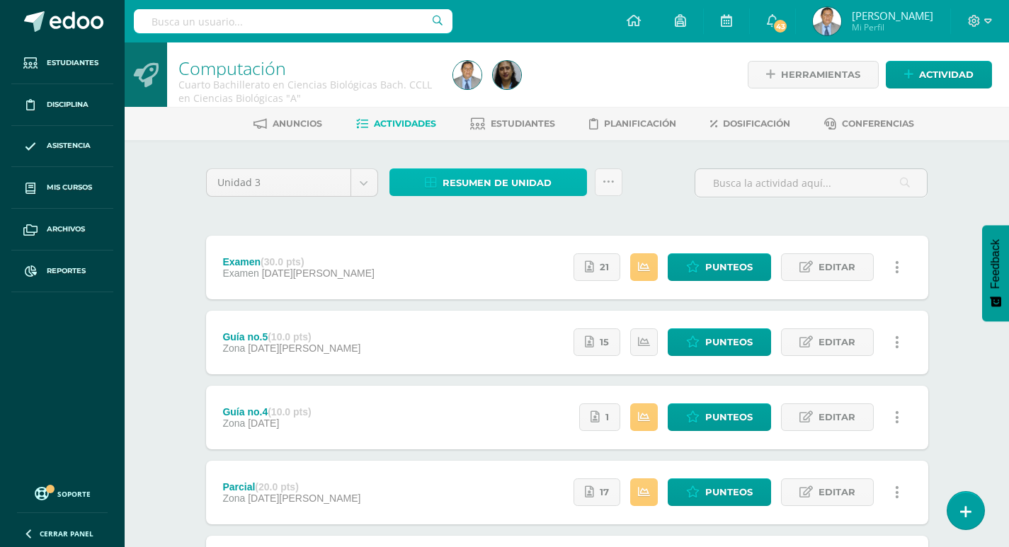
click at [513, 181] on span "Resumen de unidad" at bounding box center [497, 183] width 109 height 26
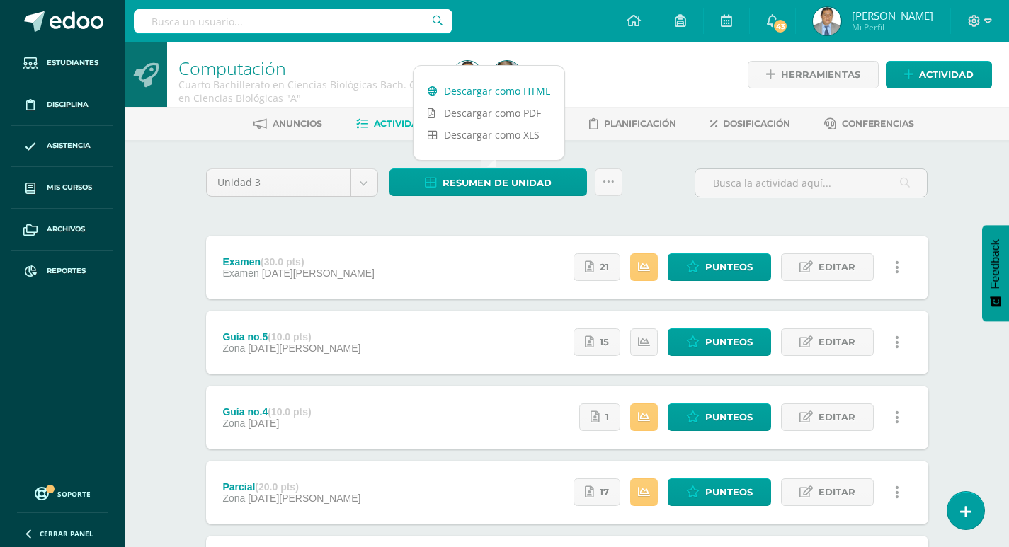
click at [511, 92] on link "Descargar como HTML" at bounding box center [489, 91] width 151 height 22
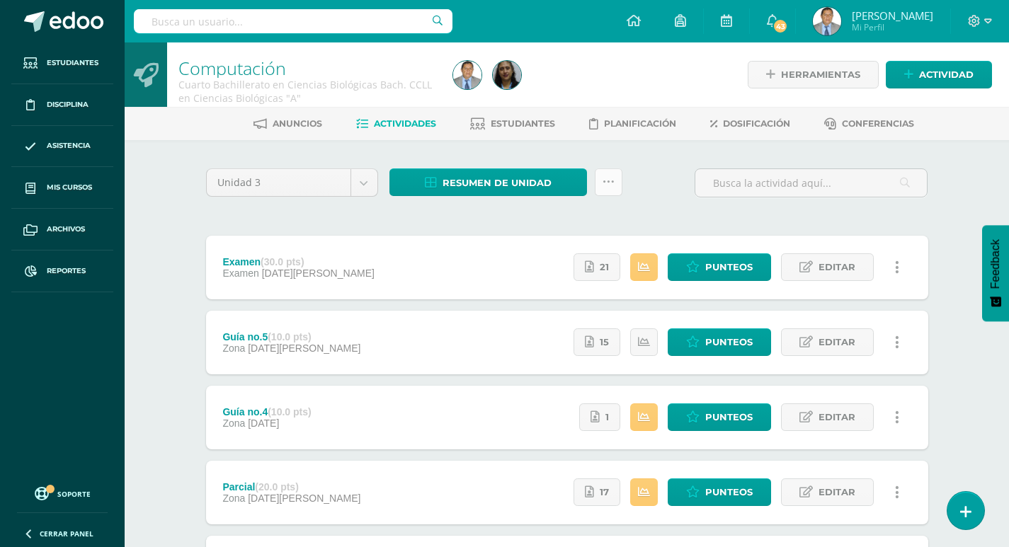
click at [617, 186] on link at bounding box center [609, 183] width 28 height 28
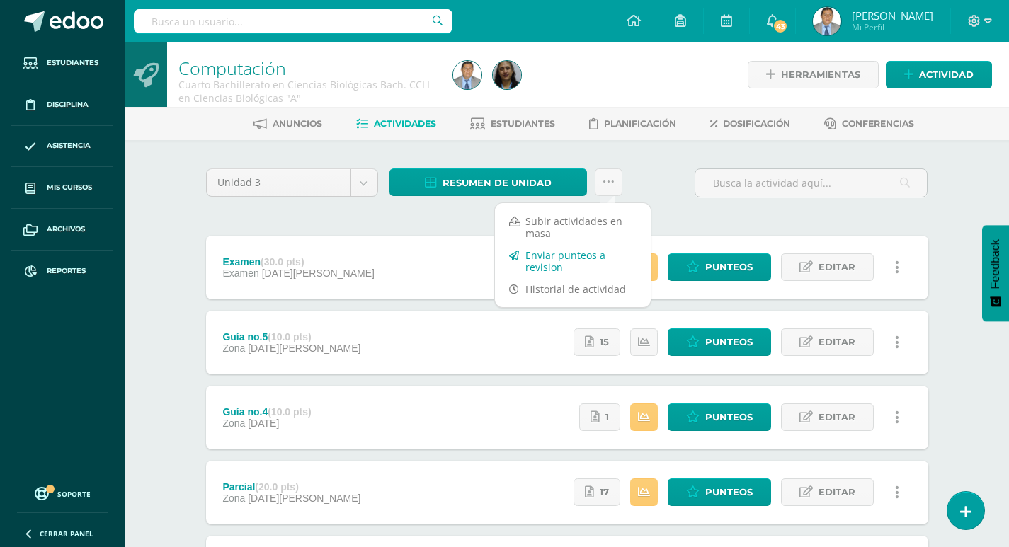
click at [567, 258] on link "Enviar punteos a revision" at bounding box center [573, 261] width 156 height 34
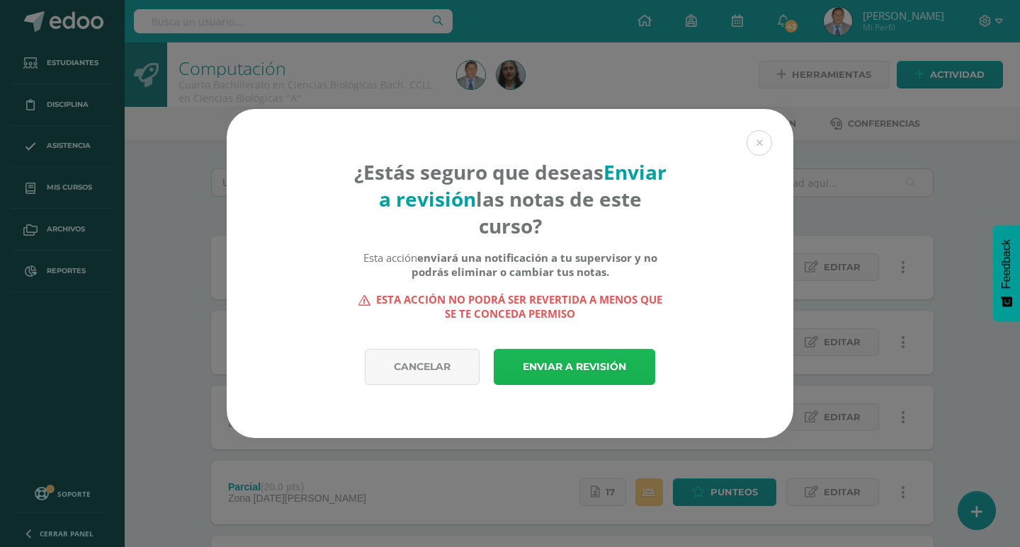
click at [603, 370] on link "Enviar a revisión" at bounding box center [574, 367] width 161 height 36
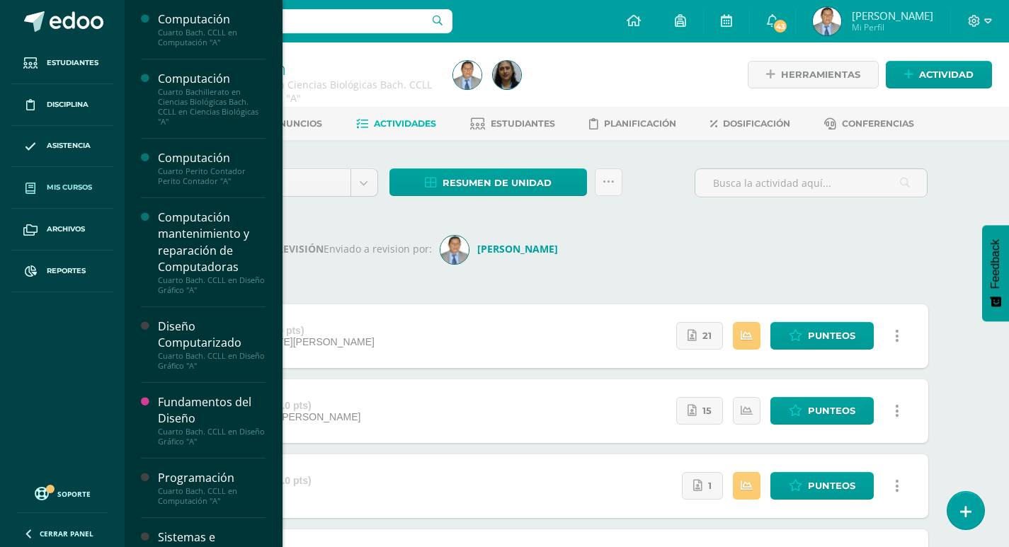
click at [48, 185] on span "Mis cursos" at bounding box center [69, 187] width 45 height 11
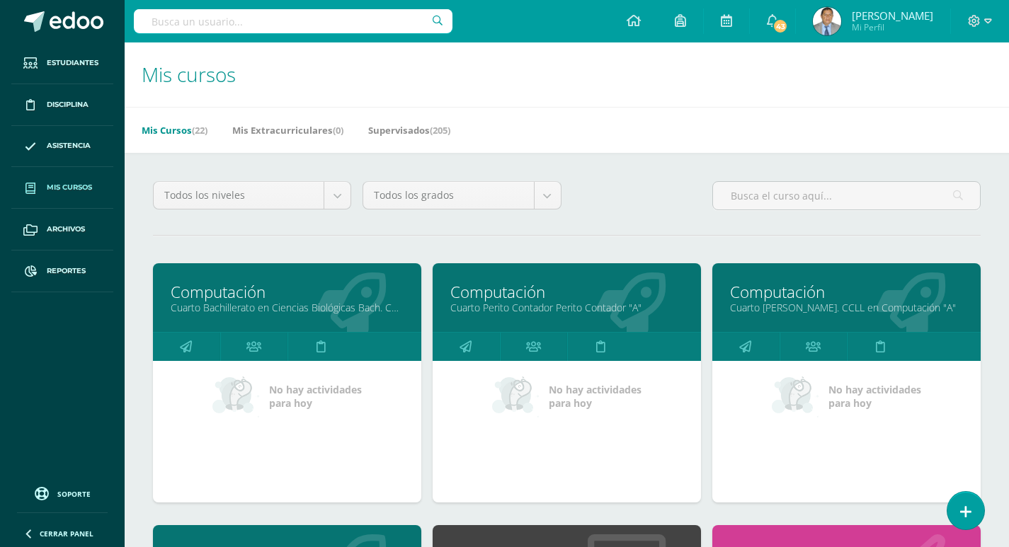
click at [553, 307] on link "Cuarto Perito Contador Perito Contador "A"" at bounding box center [566, 307] width 233 height 13
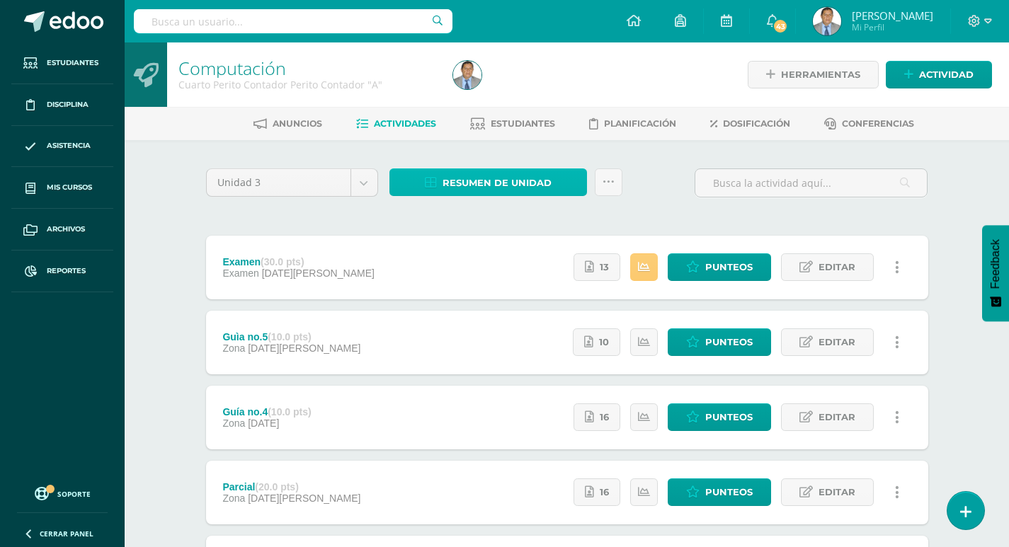
click at [474, 186] on span "Resumen de unidad" at bounding box center [497, 183] width 109 height 26
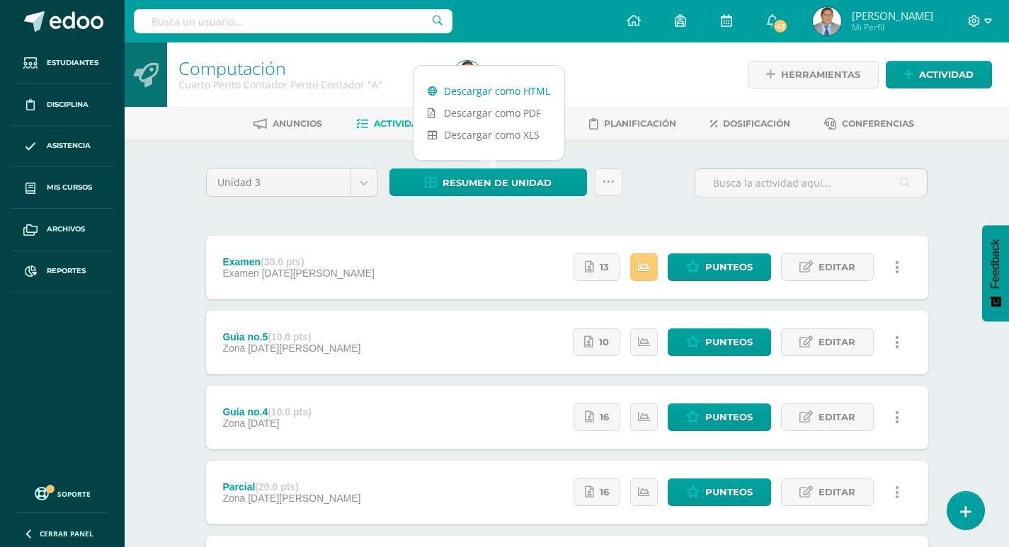
click at [469, 91] on link "Descargar como HTML" at bounding box center [489, 91] width 151 height 22
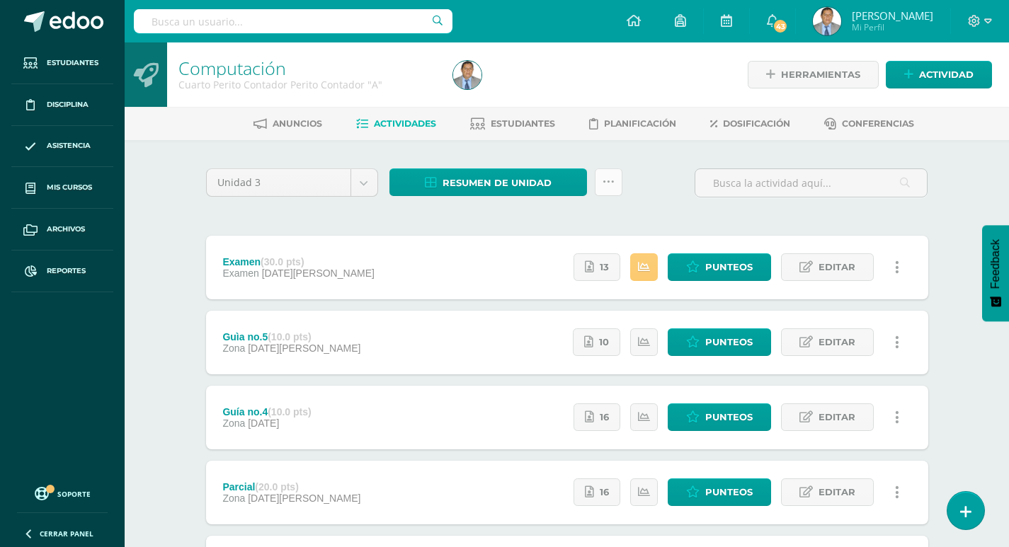
click at [611, 181] on icon at bounding box center [609, 182] width 12 height 12
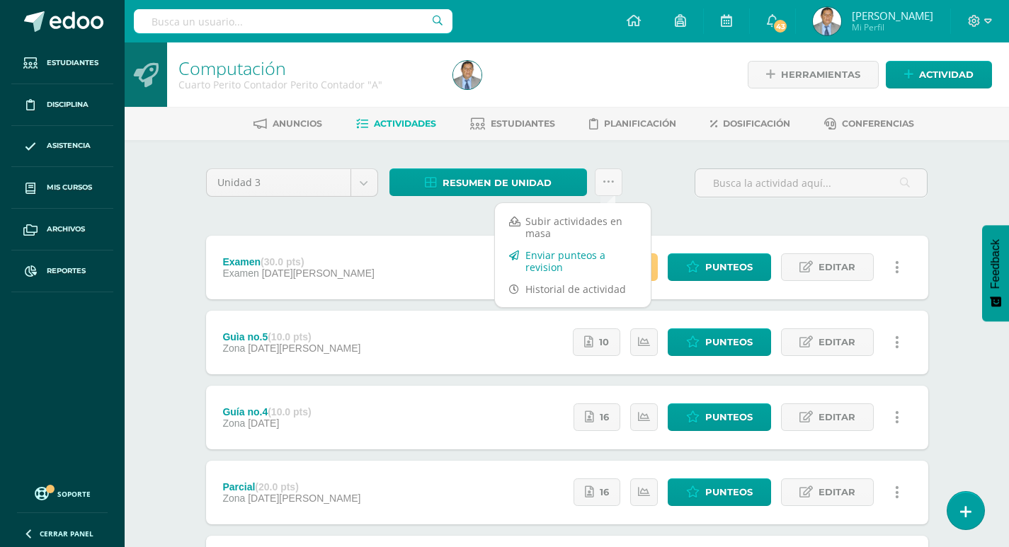
click at [561, 263] on link "Enviar punteos a revision" at bounding box center [573, 261] width 156 height 34
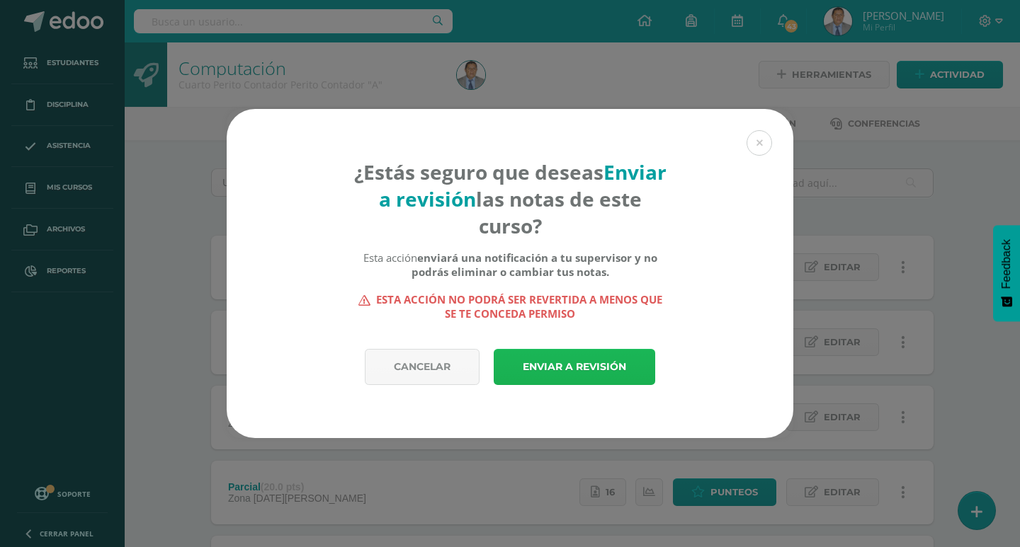
click at [607, 368] on link "Enviar a revisión" at bounding box center [574, 367] width 161 height 36
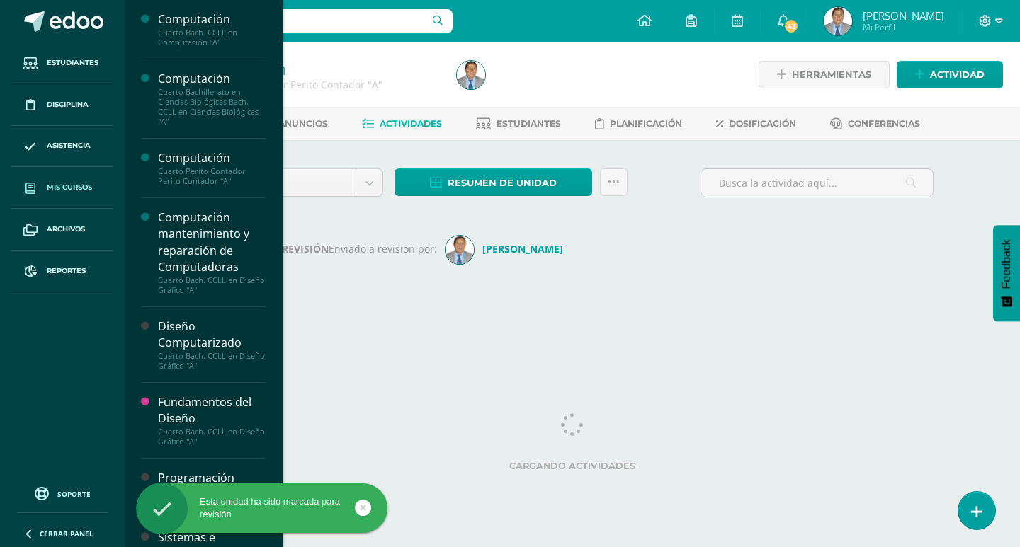
click at [60, 184] on span "Mis cursos" at bounding box center [69, 187] width 45 height 11
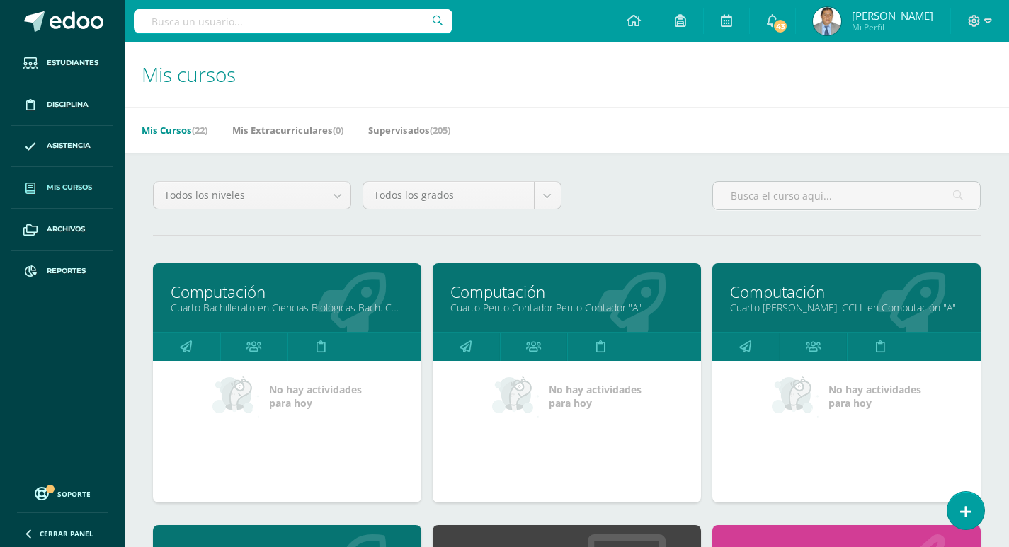
click at [552, 303] on link "Cuarto Perito Contador Perito Contador "A"" at bounding box center [566, 307] width 233 height 13
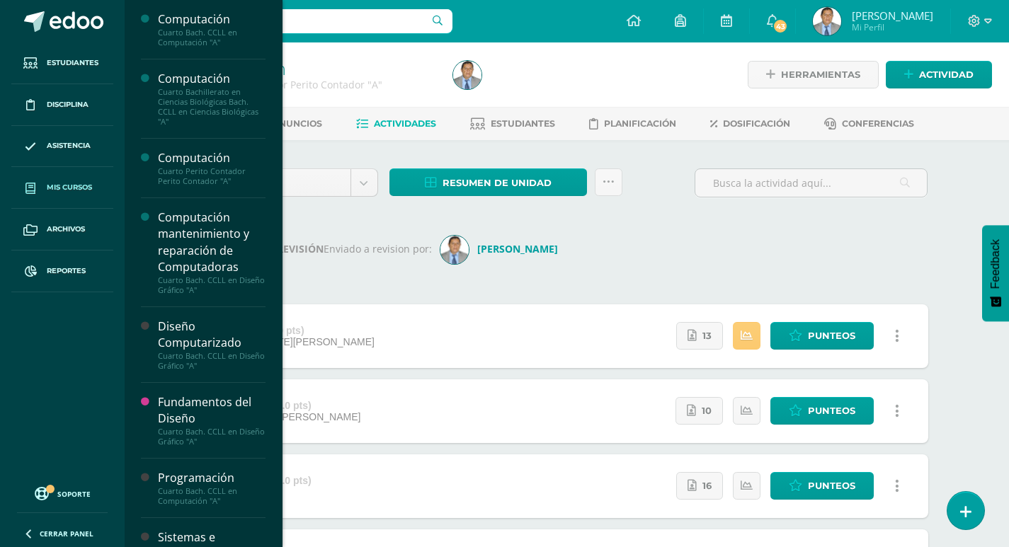
click at [54, 186] on span "Mis cursos" at bounding box center [69, 187] width 45 height 11
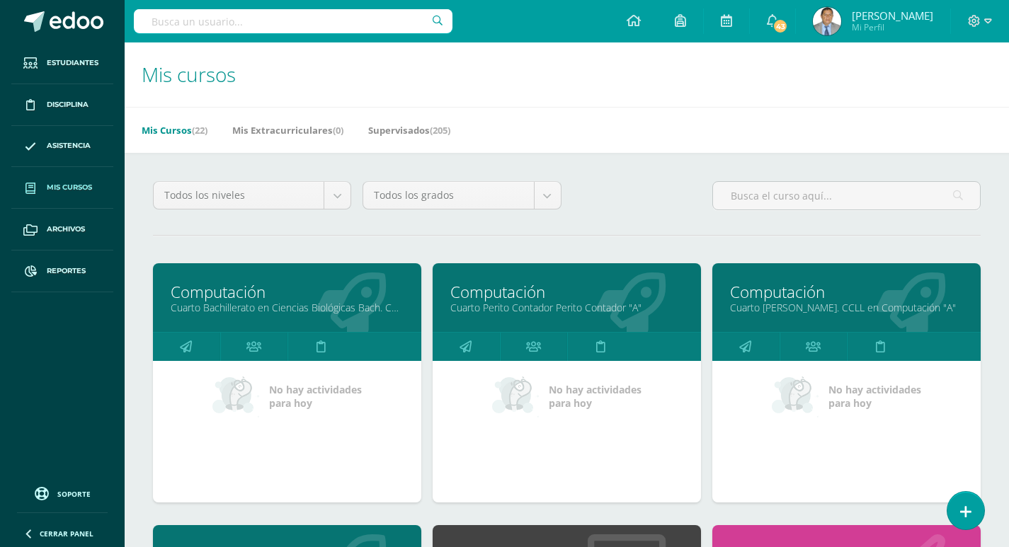
click at [800, 301] on link "Cuarto [PERSON_NAME]. CCLL en Computación "A"" at bounding box center [846, 307] width 233 height 13
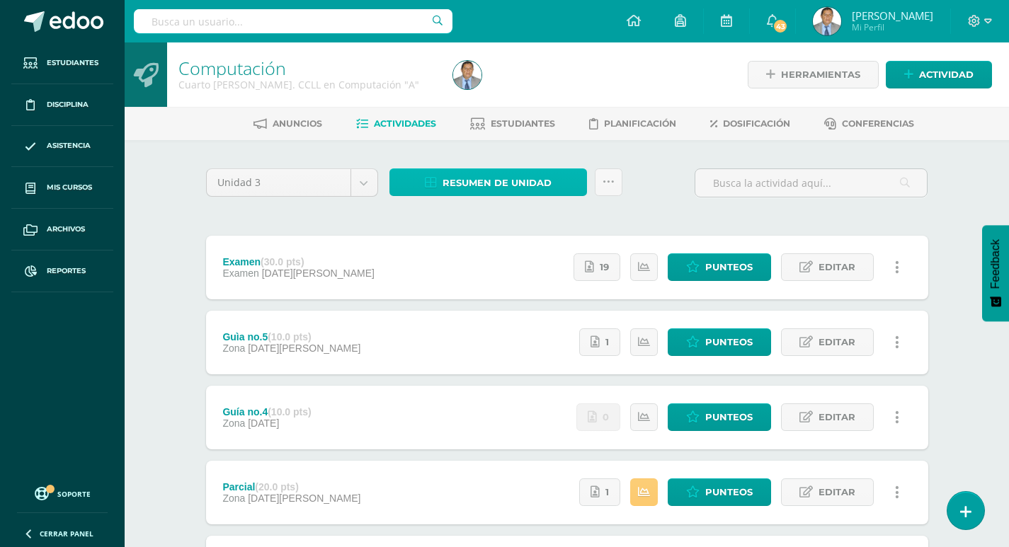
click at [510, 178] on span "Resumen de unidad" at bounding box center [497, 183] width 109 height 26
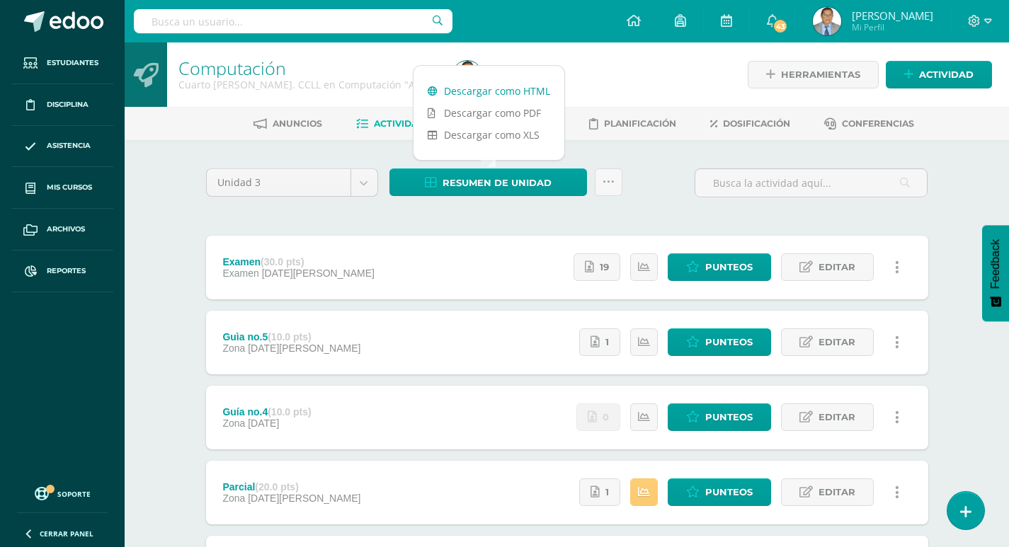
click at [512, 90] on link "Descargar como HTML" at bounding box center [489, 91] width 151 height 22
click at [669, 174] on div "Unidad 3 Unidad 1 Unidad 2 Unidad 3 Unidad 4 Resumen de unidad Subir actividade…" at bounding box center [567, 189] width 734 height 40
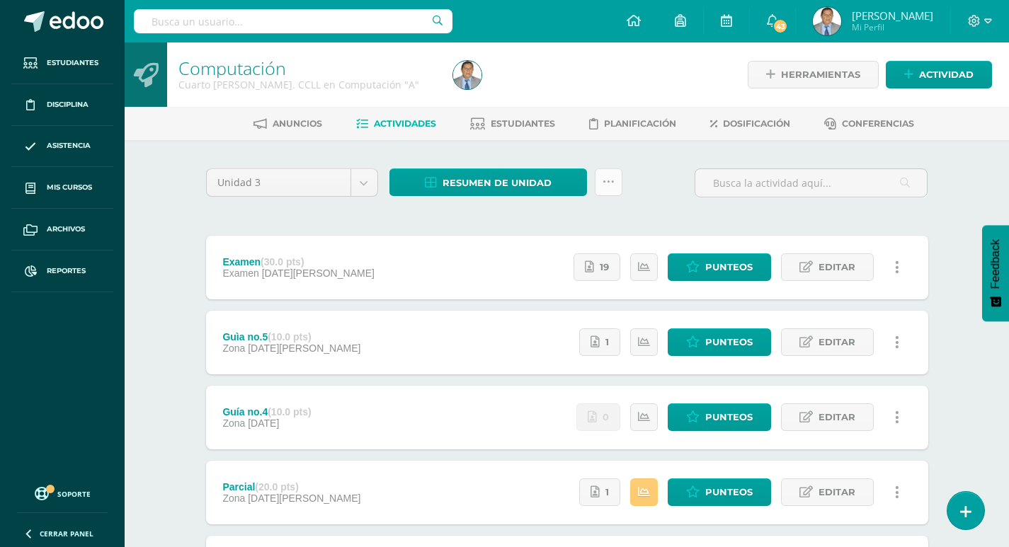
click at [615, 182] on link at bounding box center [609, 183] width 28 height 28
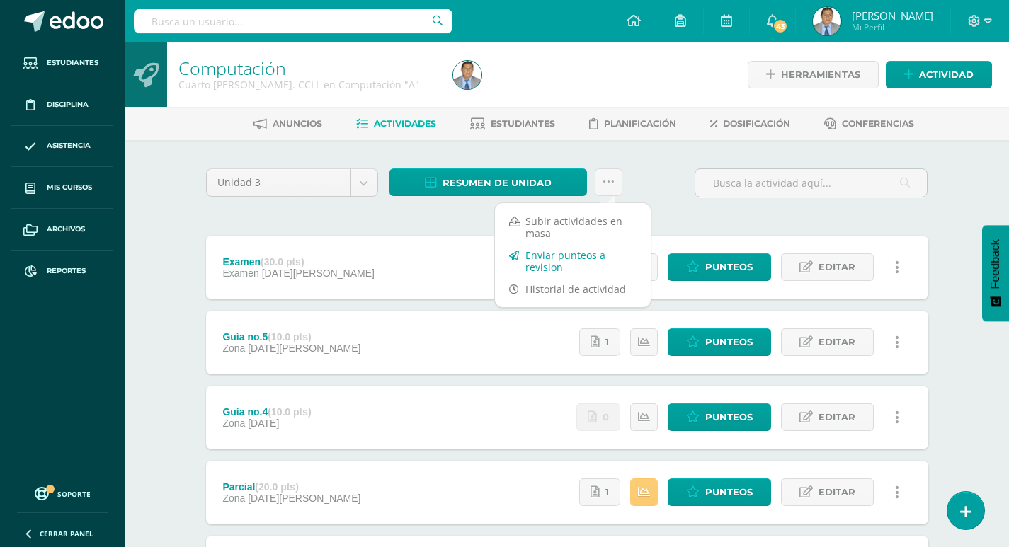
click at [564, 256] on link "Enviar punteos a revision" at bounding box center [573, 261] width 156 height 34
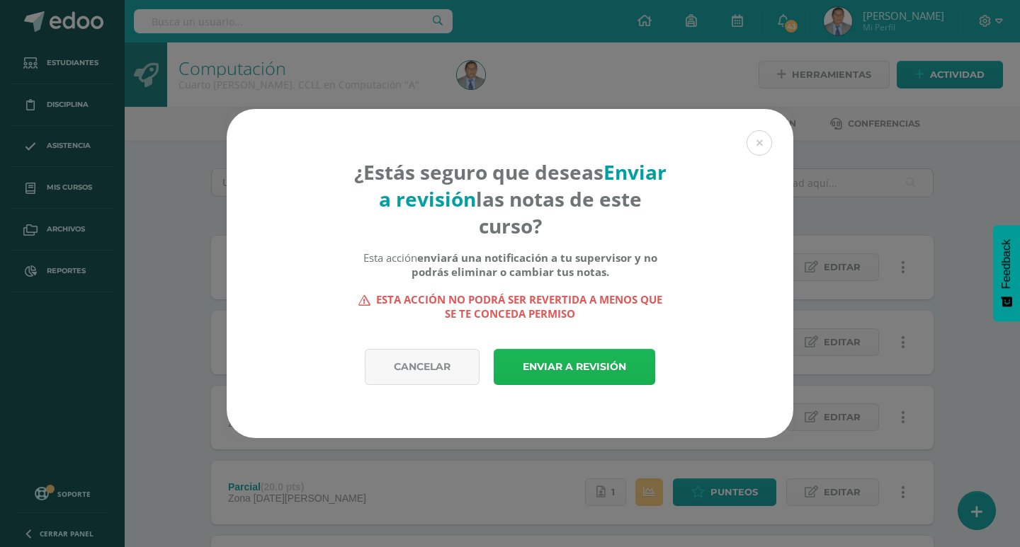
click at [564, 368] on link "Enviar a revisión" at bounding box center [574, 367] width 161 height 36
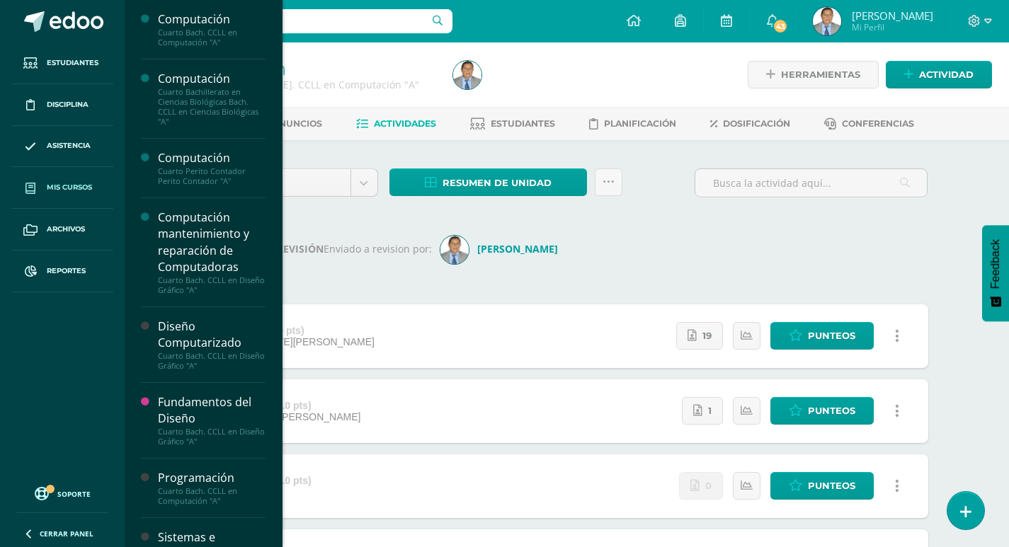
click at [58, 184] on span "Mis cursos" at bounding box center [69, 187] width 45 height 11
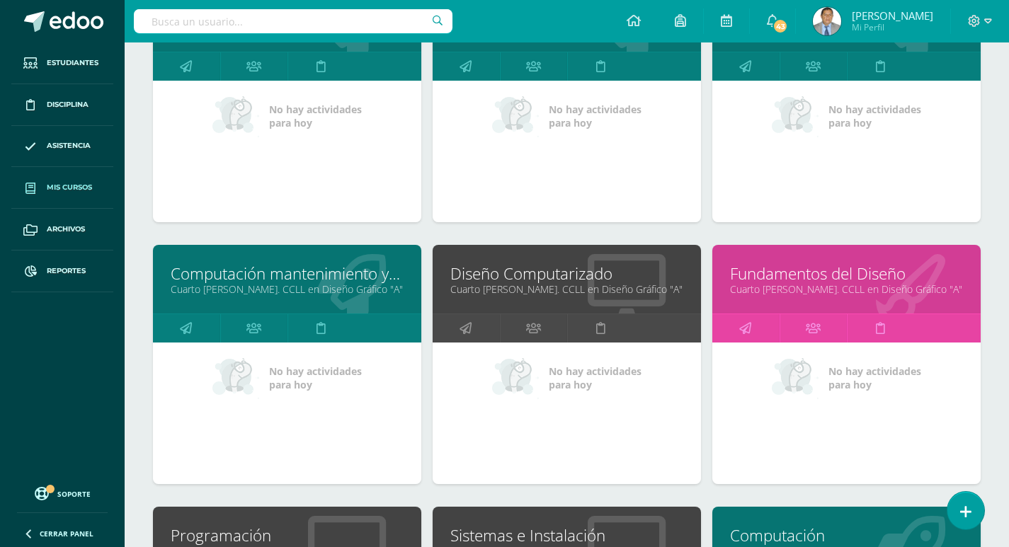
scroll to position [283, 0]
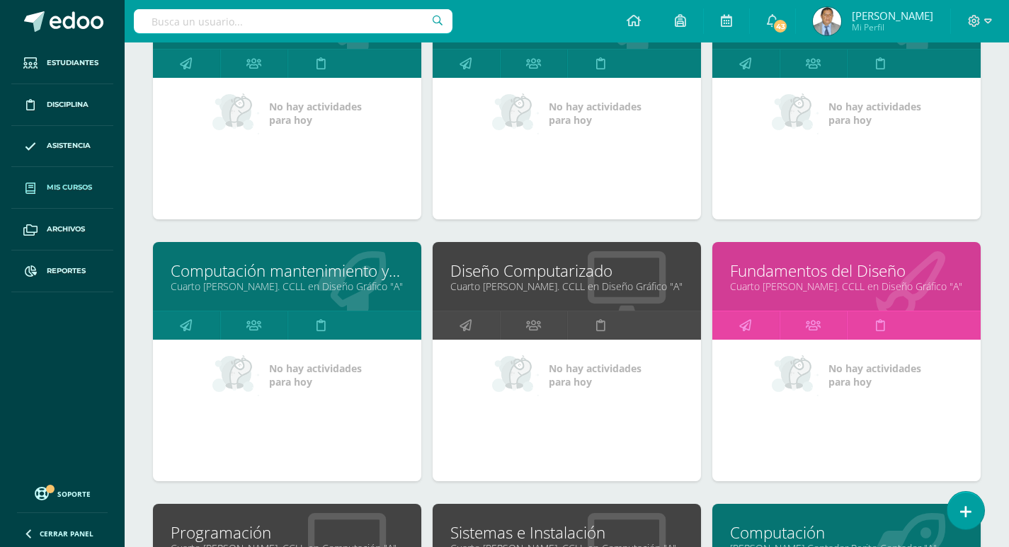
click at [312, 270] on link "Computación mantenimiento y reparación de Computadoras" at bounding box center [287, 271] width 233 height 22
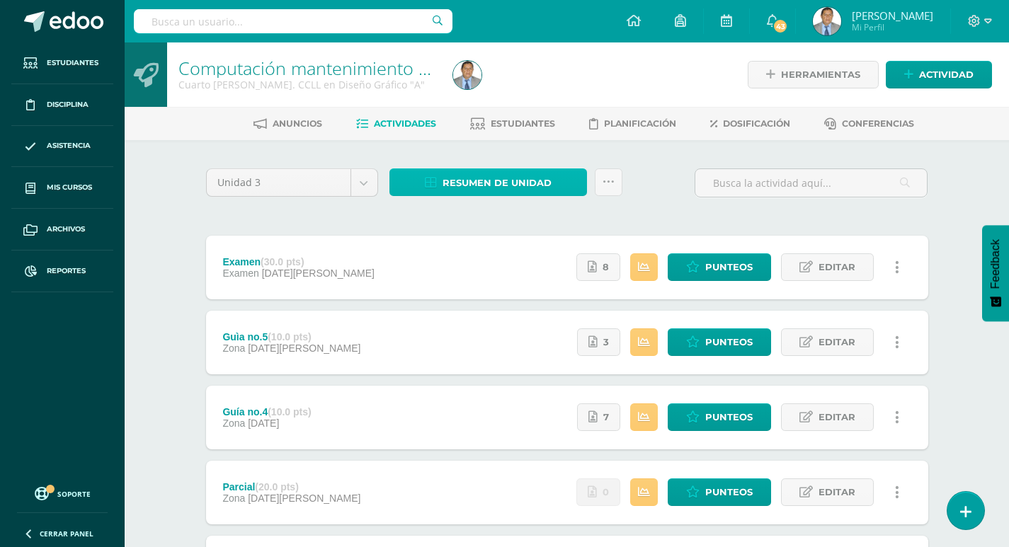
click at [537, 183] on span "Resumen de unidad" at bounding box center [497, 183] width 109 height 26
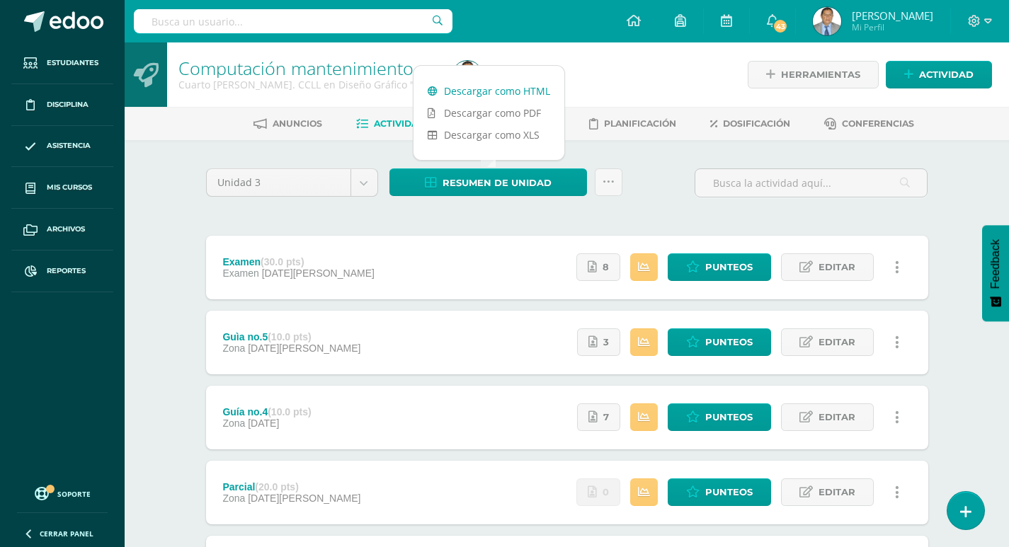
click at [510, 92] on link "Descargar como HTML" at bounding box center [489, 91] width 151 height 22
click at [608, 183] on icon at bounding box center [609, 182] width 12 height 12
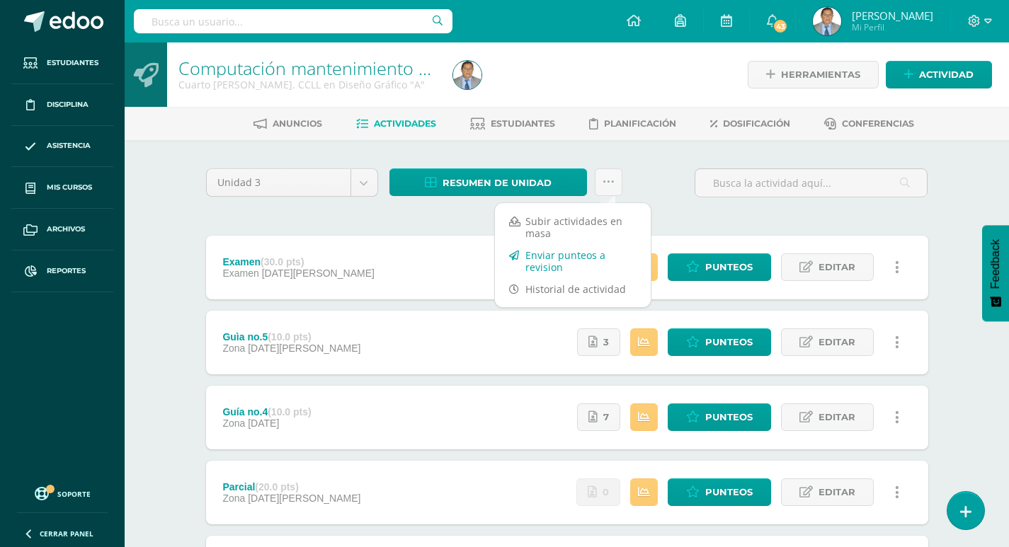
click at [562, 260] on link "Enviar punteos a revision" at bounding box center [573, 261] width 156 height 34
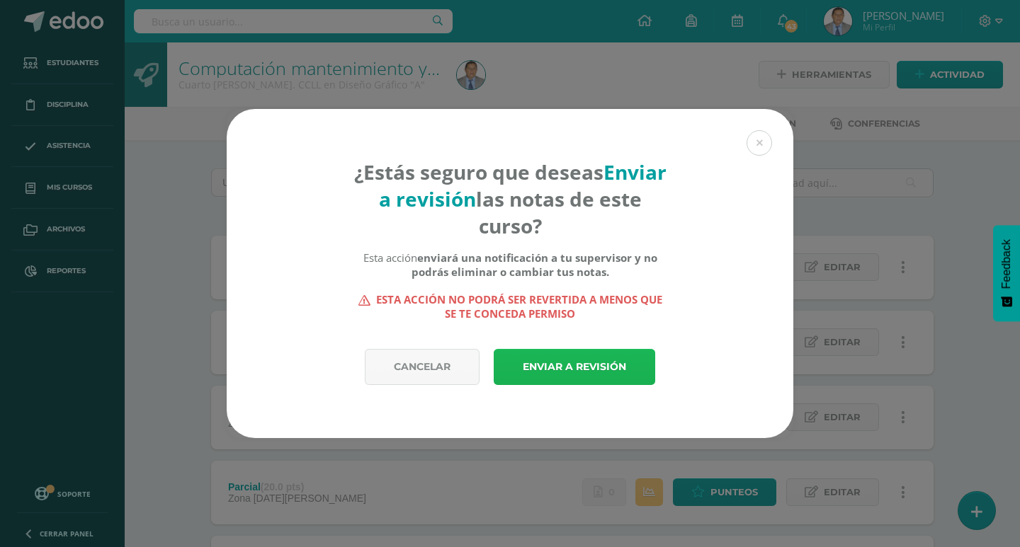
click at [605, 370] on link "Enviar a revisión" at bounding box center [574, 367] width 161 height 36
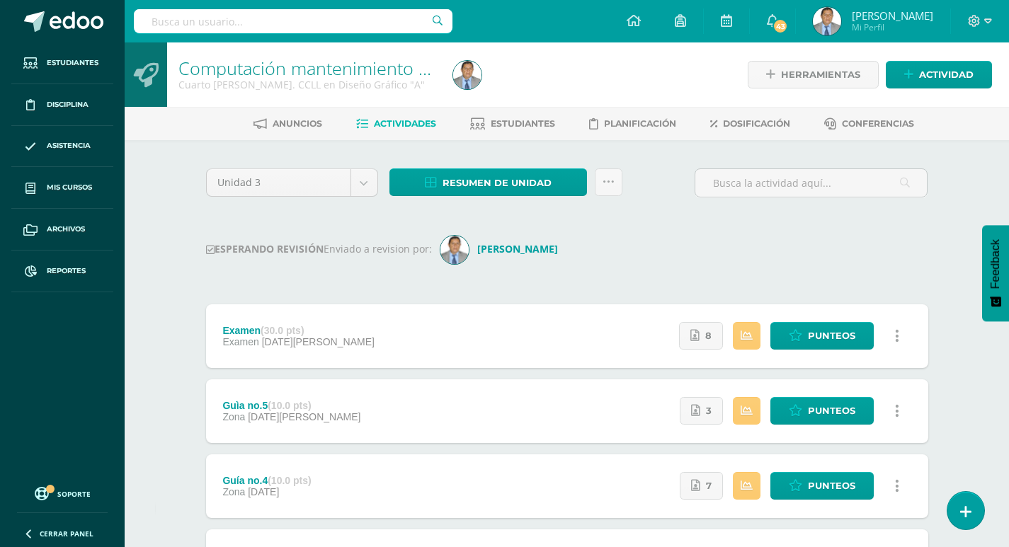
click at [659, 222] on div "Unidad 3 Unidad 1 Unidad 2 Unidad 3 Unidad 4 Resumen de unidad Descargar como H…" at bounding box center [567, 527] width 734 height 716
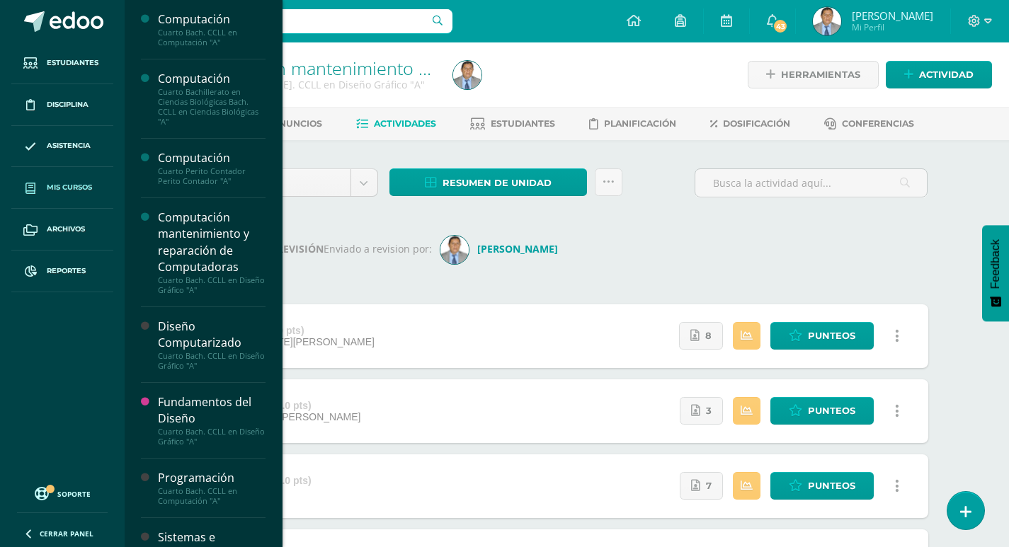
click at [72, 186] on span "Mis cursos" at bounding box center [69, 187] width 45 height 11
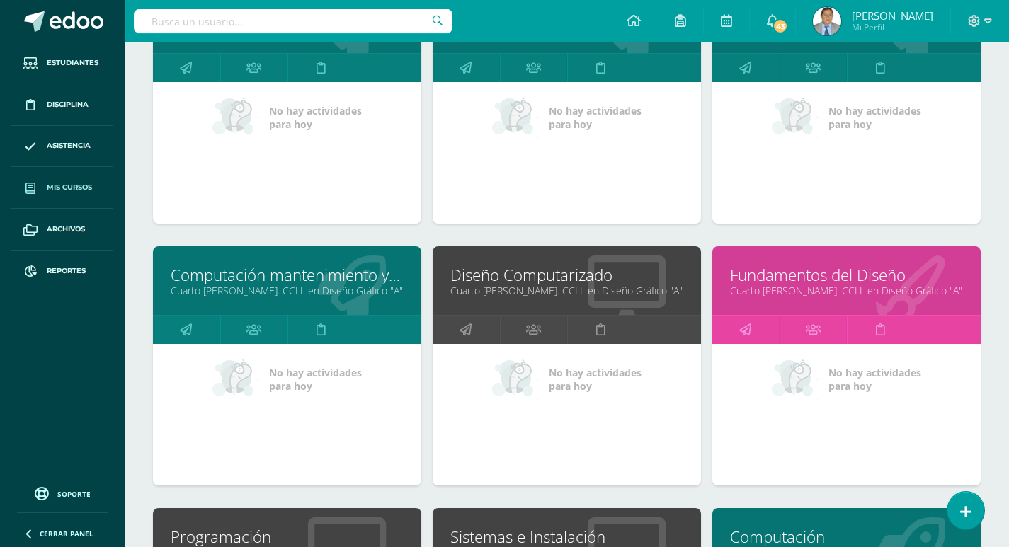
scroll to position [283, 0]
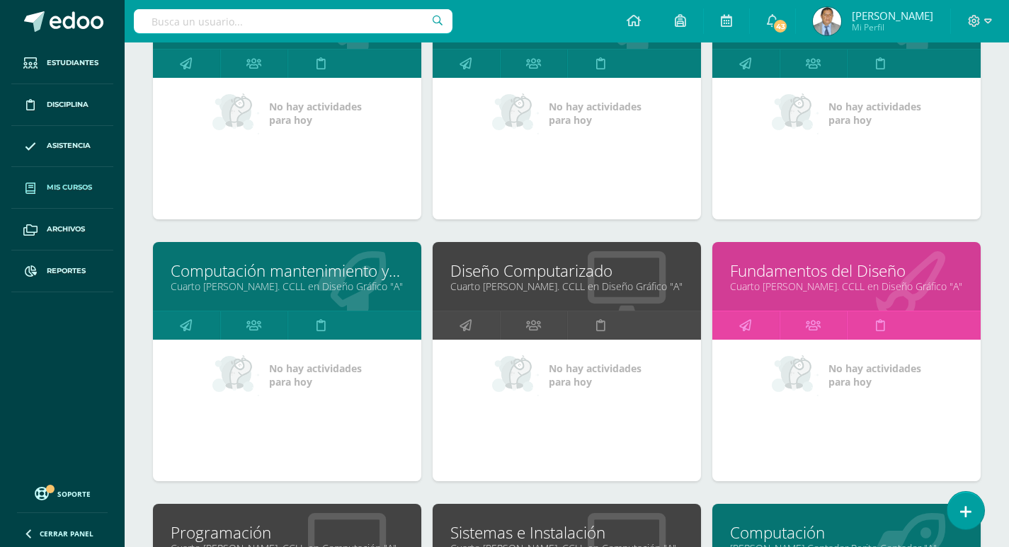
click at [546, 277] on link "Diseño Computarizado" at bounding box center [566, 271] width 233 height 22
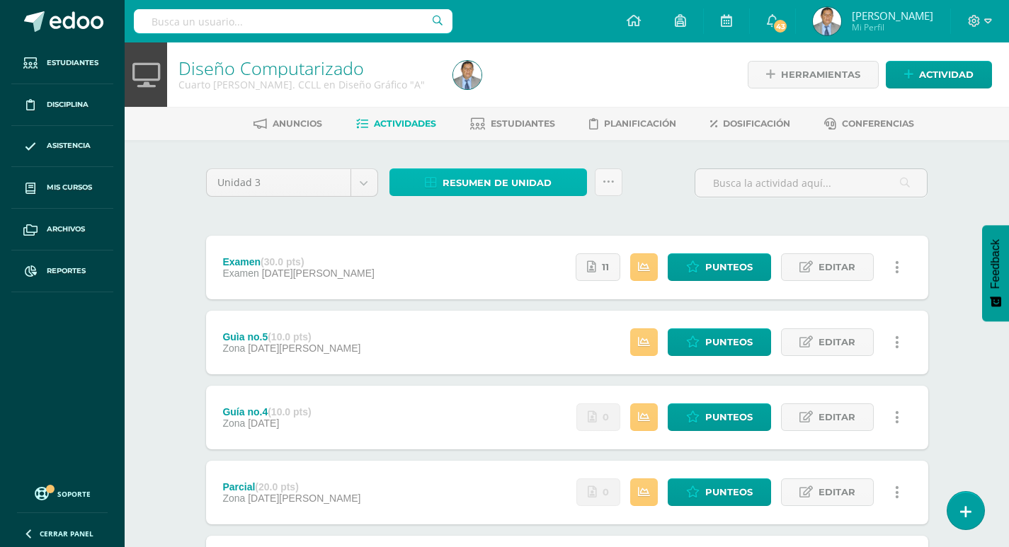
click at [512, 180] on span "Resumen de unidad" at bounding box center [497, 183] width 109 height 26
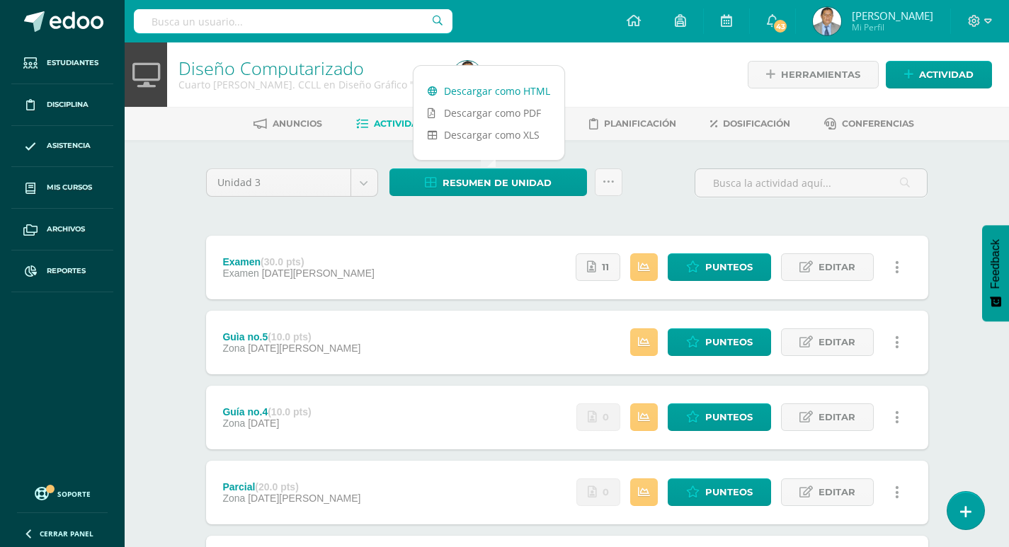
click at [498, 91] on link "Descargar como HTML" at bounding box center [489, 91] width 151 height 22
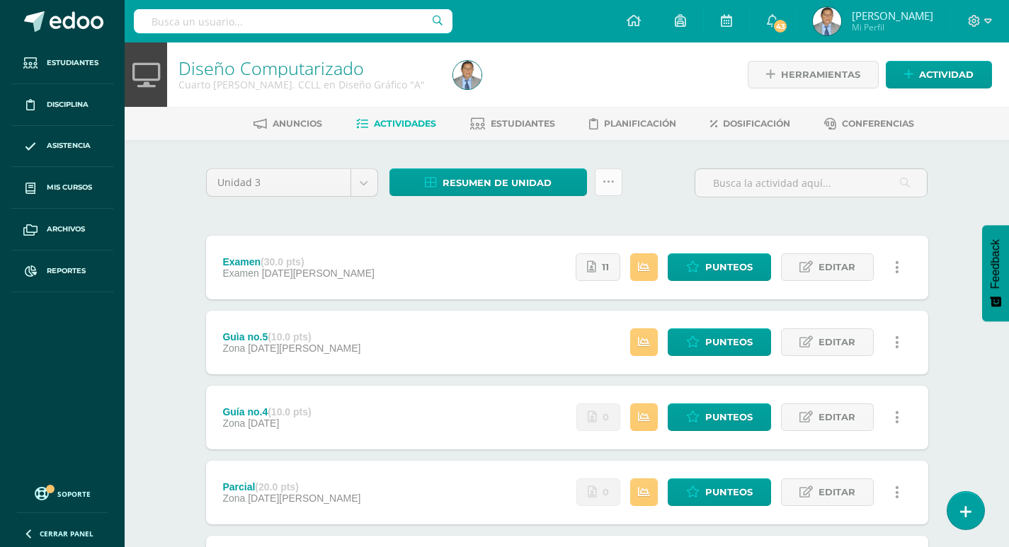
click at [610, 183] on icon at bounding box center [609, 182] width 12 height 12
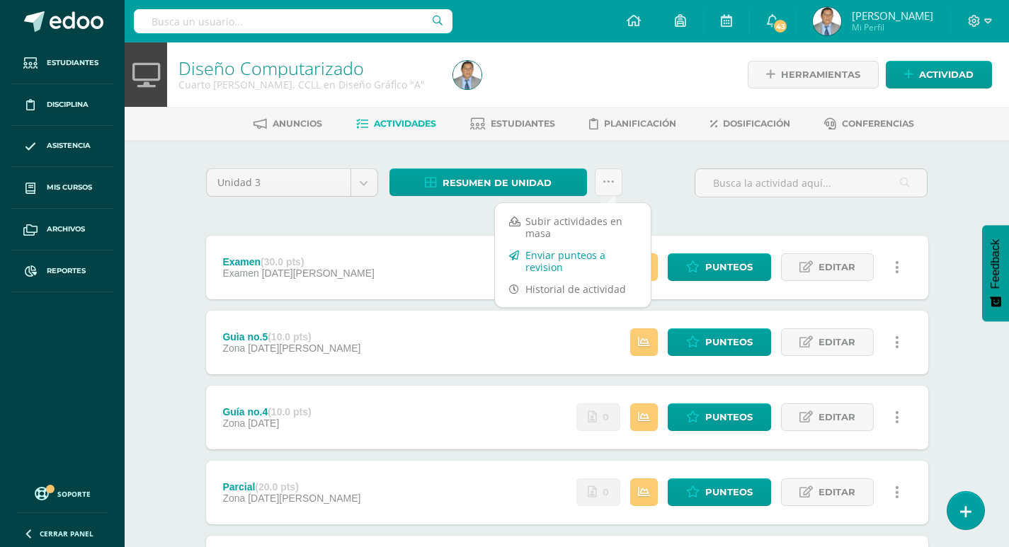
click at [556, 263] on link "Enviar punteos a revision" at bounding box center [573, 261] width 156 height 34
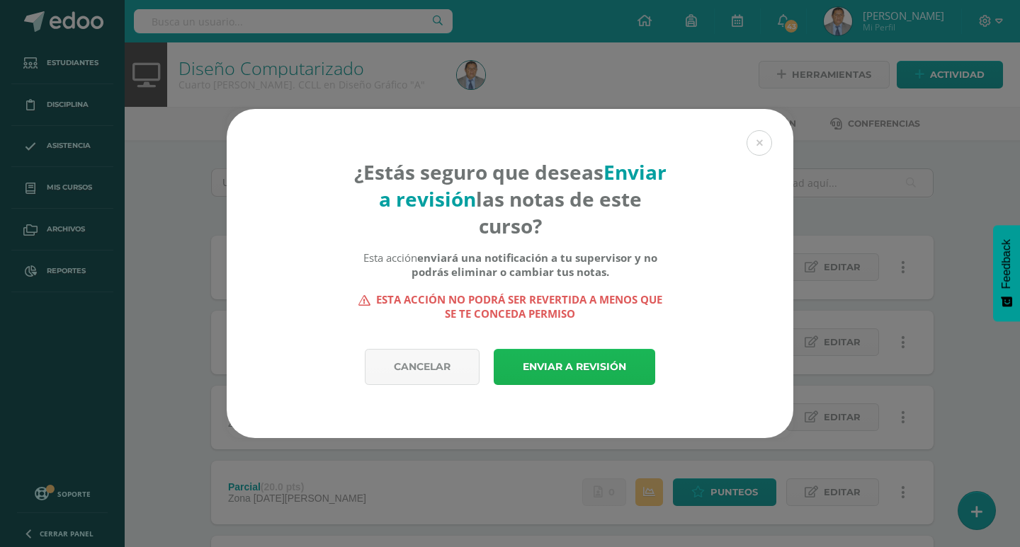
click at [590, 367] on link "Enviar a revisión" at bounding box center [574, 367] width 161 height 36
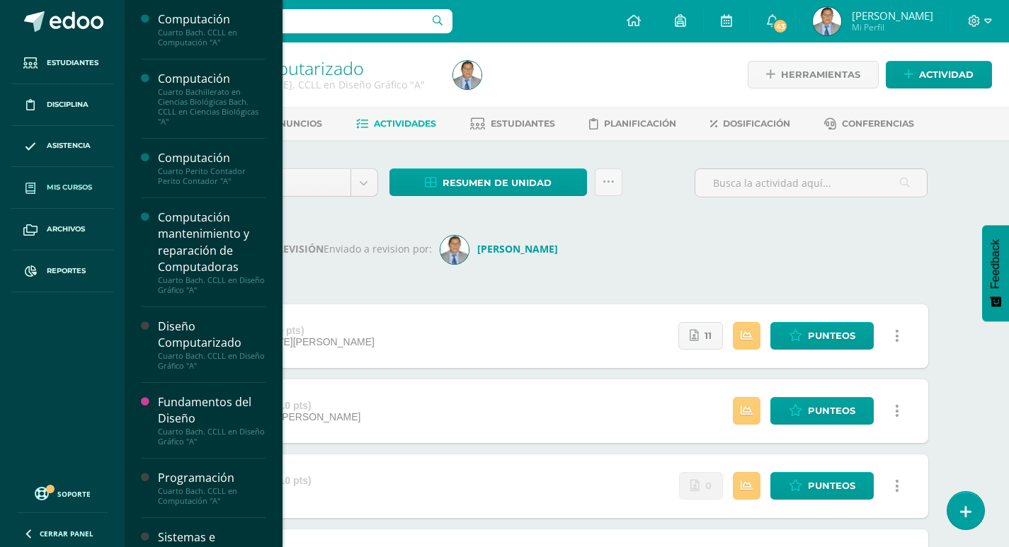
click at [76, 186] on span "Mis cursos" at bounding box center [69, 187] width 45 height 11
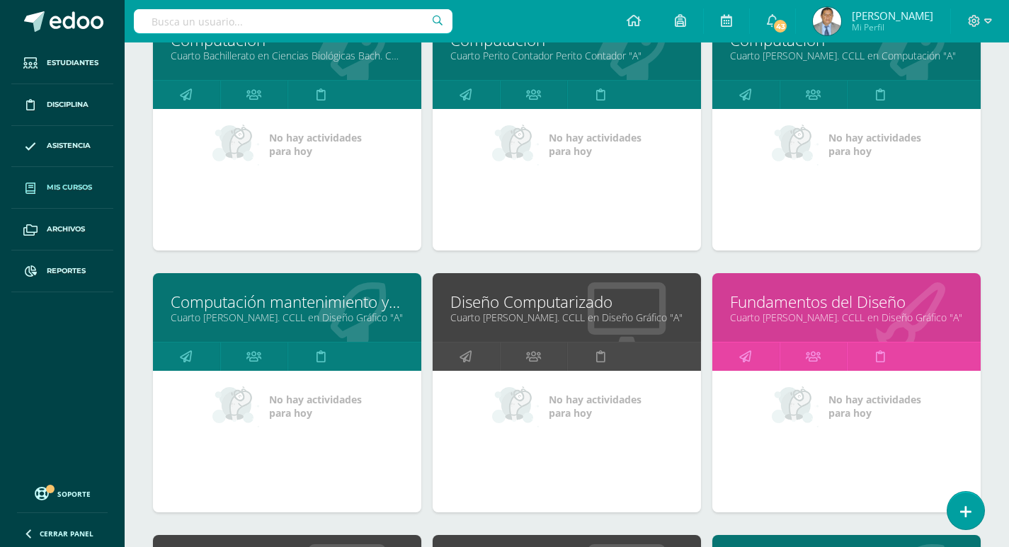
scroll to position [283, 0]
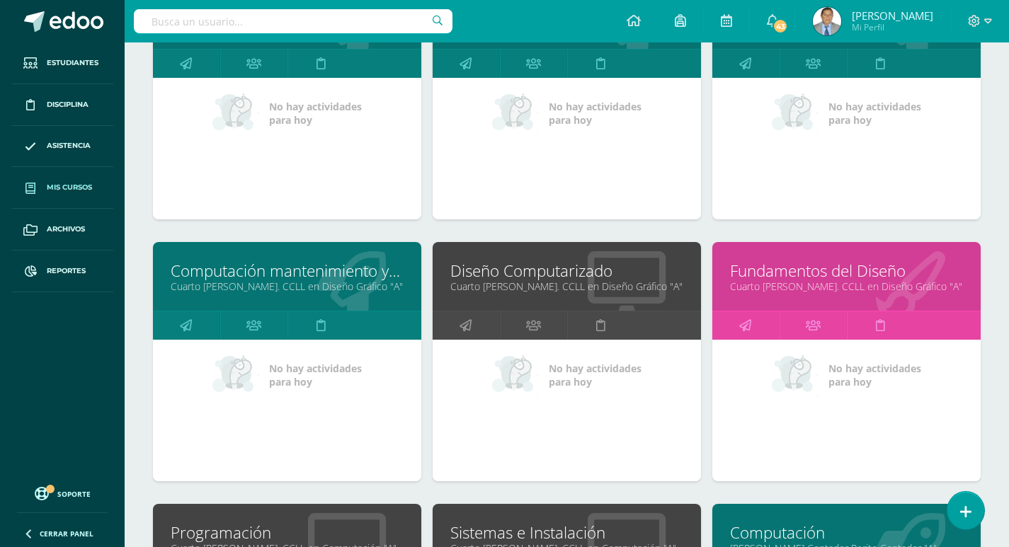
click at [804, 276] on link "Fundamentos del Diseño" at bounding box center [846, 271] width 233 height 22
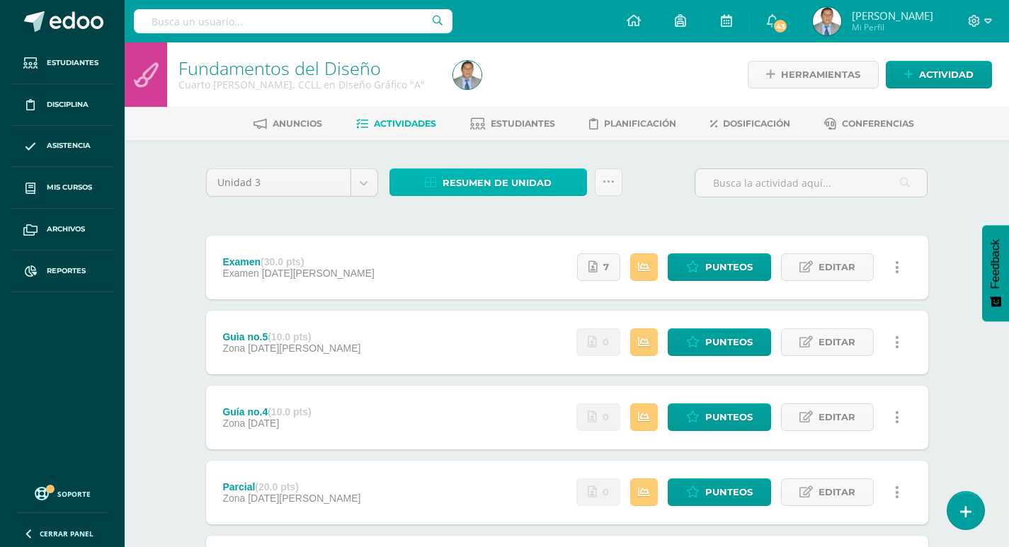
click at [506, 181] on span "Resumen de unidad" at bounding box center [497, 183] width 109 height 26
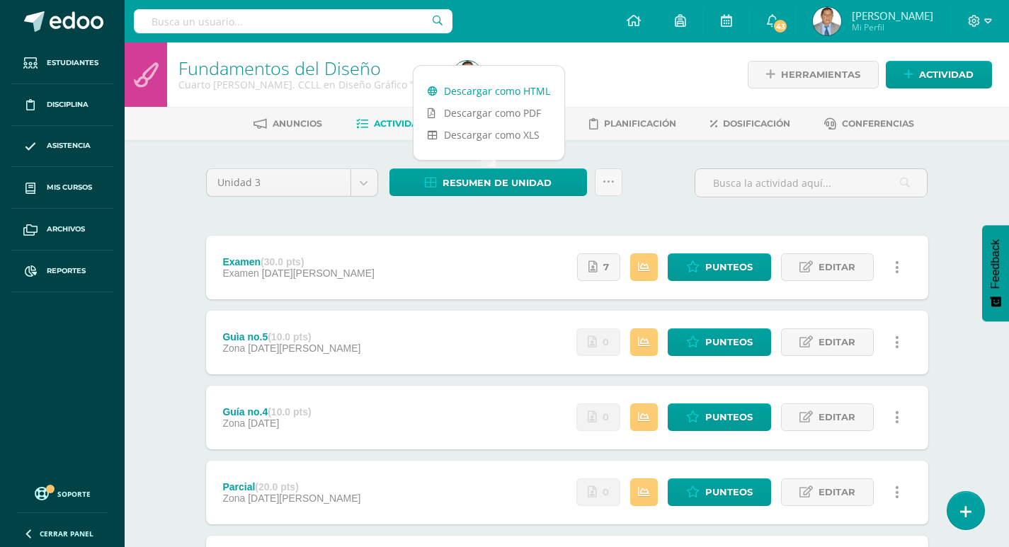
click at [490, 88] on link "Descargar como HTML" at bounding box center [489, 91] width 151 height 22
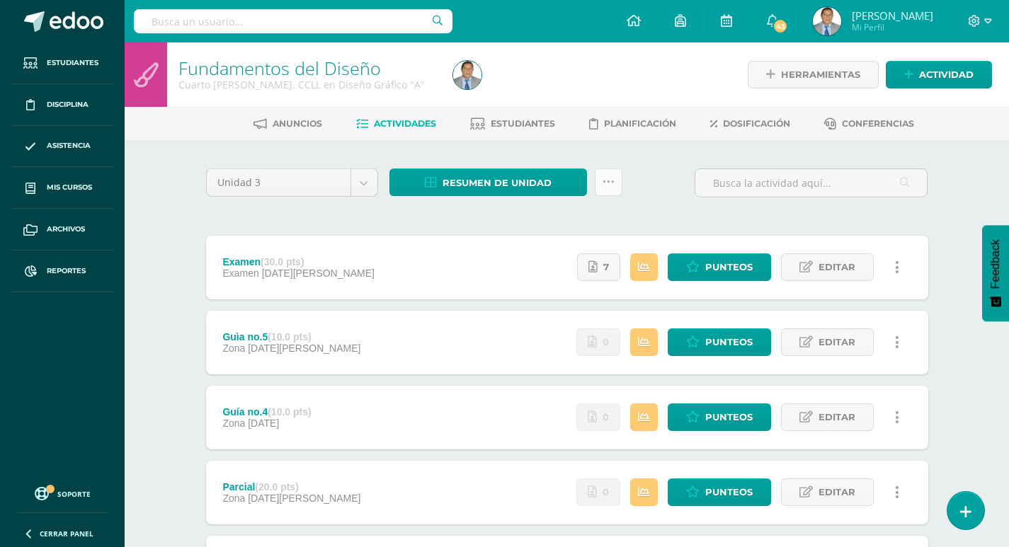
click at [610, 184] on icon at bounding box center [609, 182] width 12 height 12
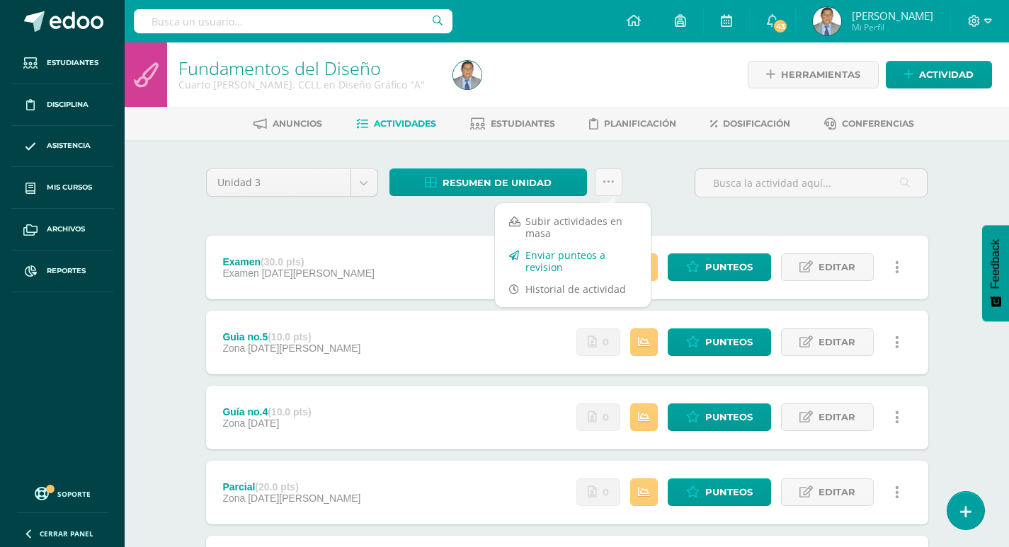
click at [557, 266] on link "Enviar punteos a revision" at bounding box center [573, 261] width 156 height 34
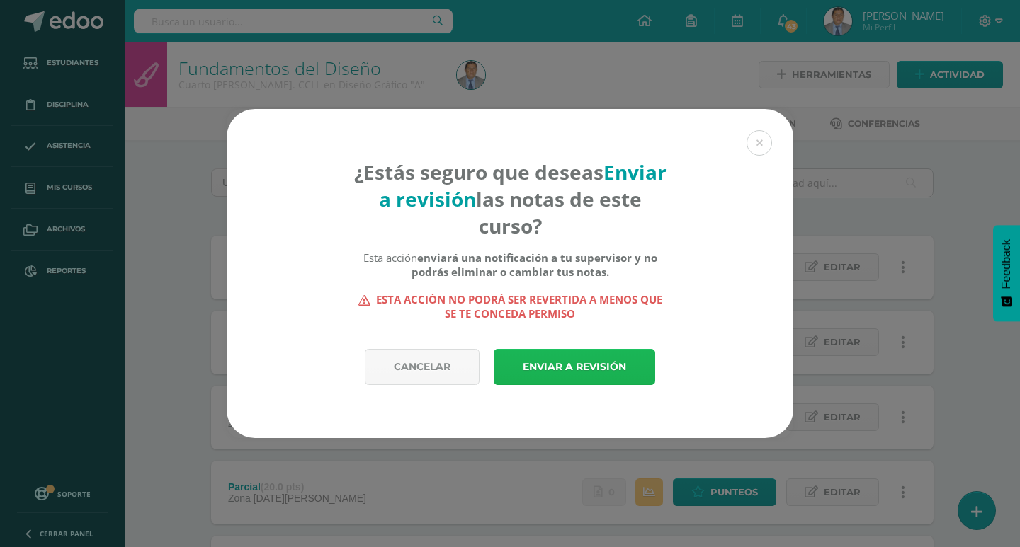
click at [593, 365] on link "Enviar a revisión" at bounding box center [574, 367] width 161 height 36
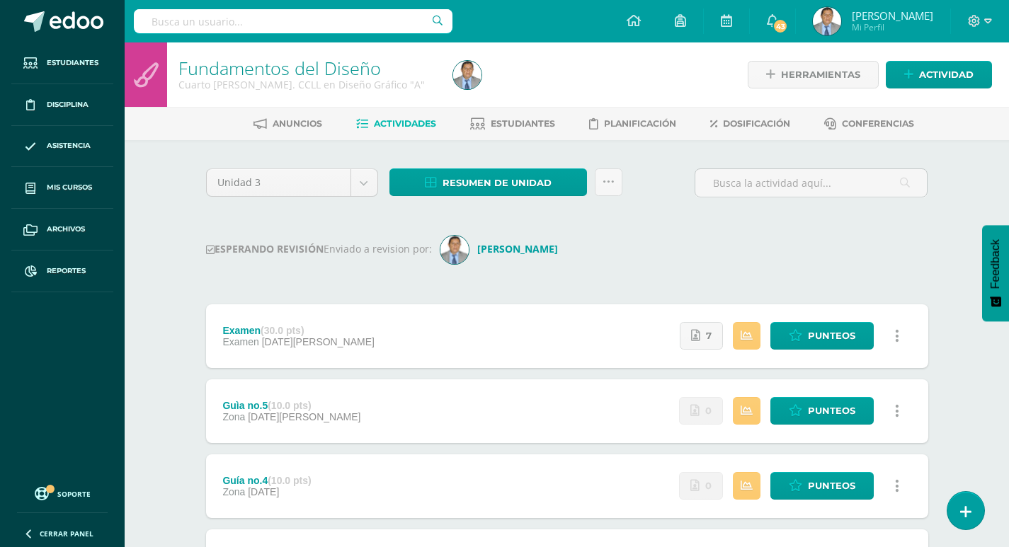
click at [659, 229] on div "Unidad 3 Unidad 1 Unidad 2 Unidad 3 Unidad 4 Resumen de unidad Descargar como H…" at bounding box center [567, 527] width 734 height 716
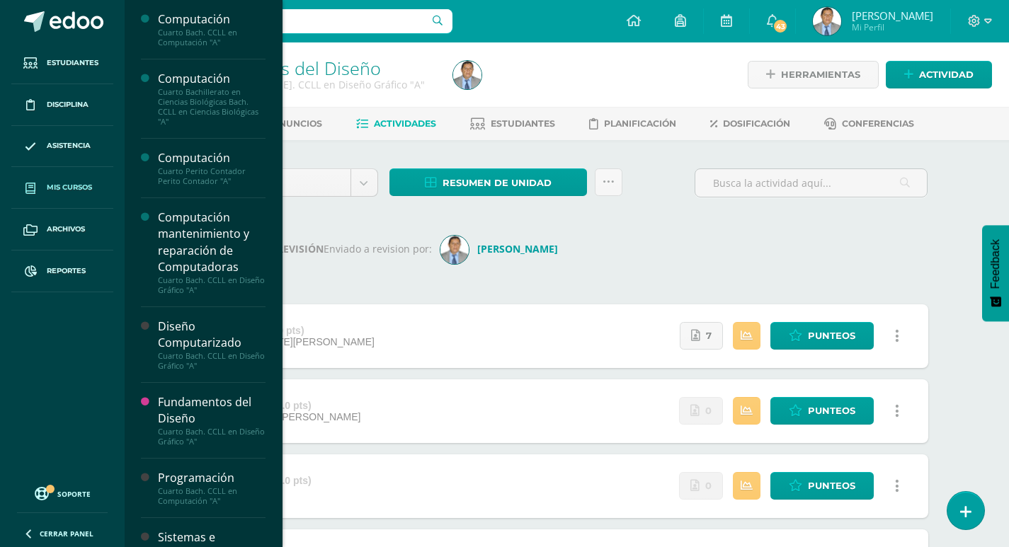
click at [72, 186] on span "Mis cursos" at bounding box center [69, 187] width 45 height 11
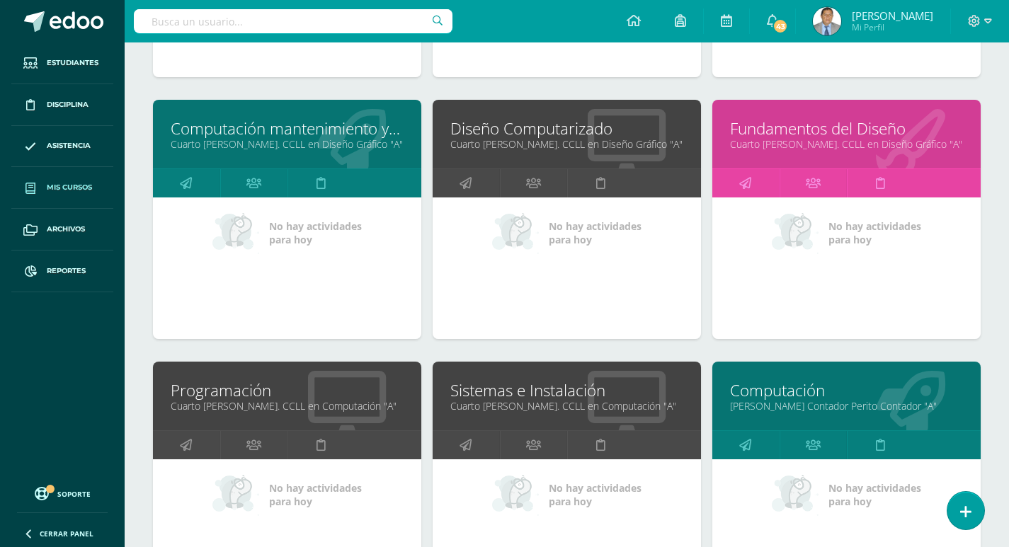
scroll to position [425, 0]
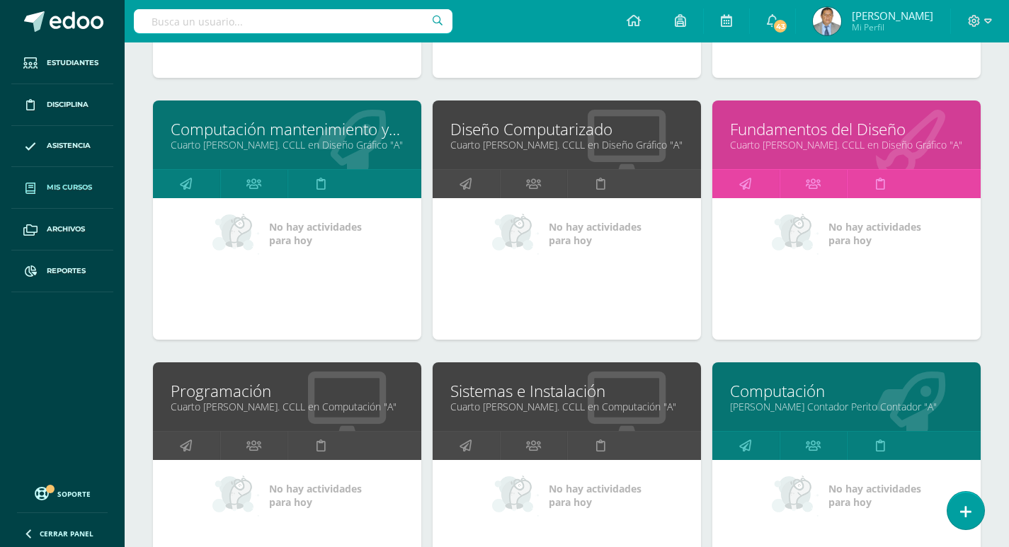
click at [234, 399] on link "Programación" at bounding box center [287, 391] width 233 height 22
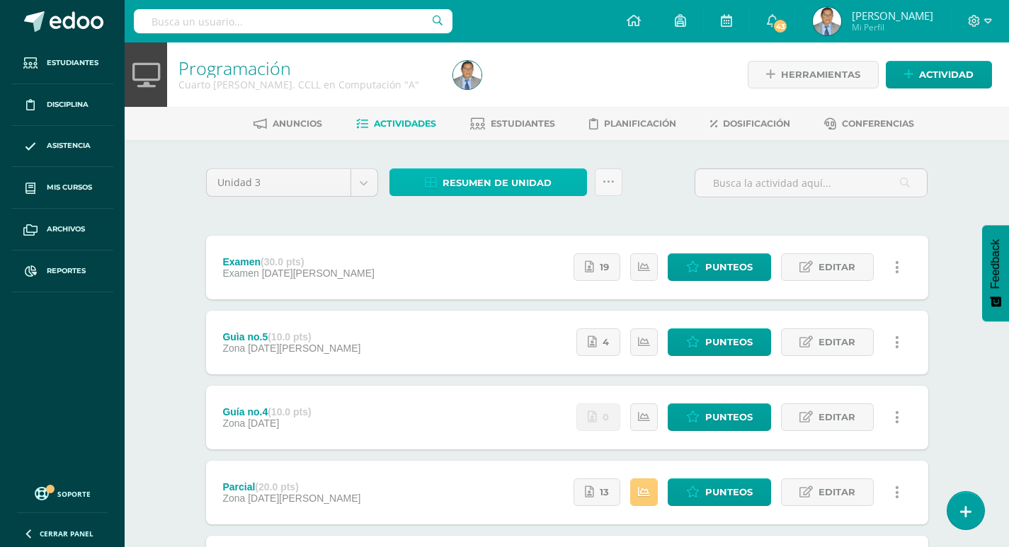
click at [491, 173] on span "Resumen de unidad" at bounding box center [497, 183] width 109 height 26
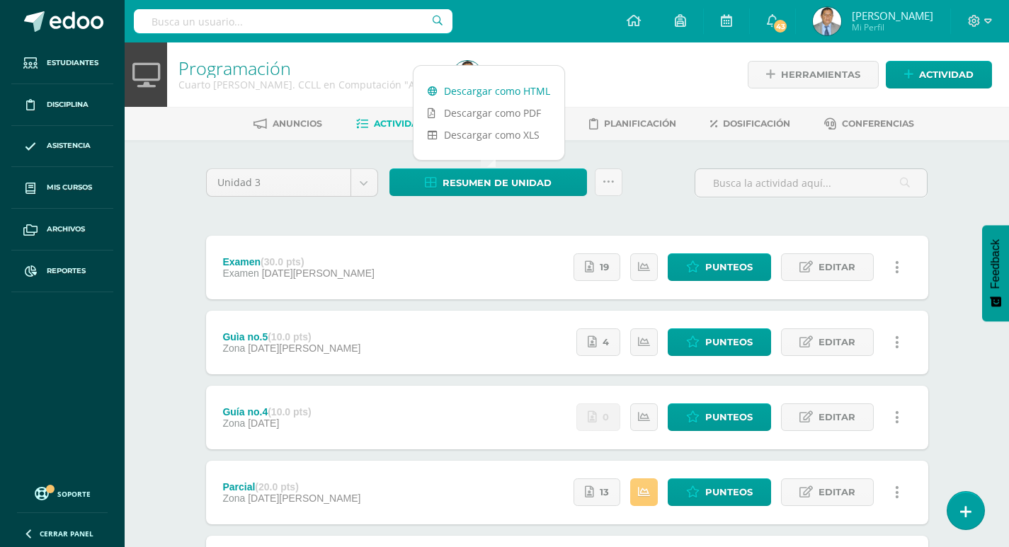
click at [489, 91] on link "Descargar como HTML" at bounding box center [489, 91] width 151 height 22
click at [607, 183] on icon at bounding box center [609, 182] width 12 height 12
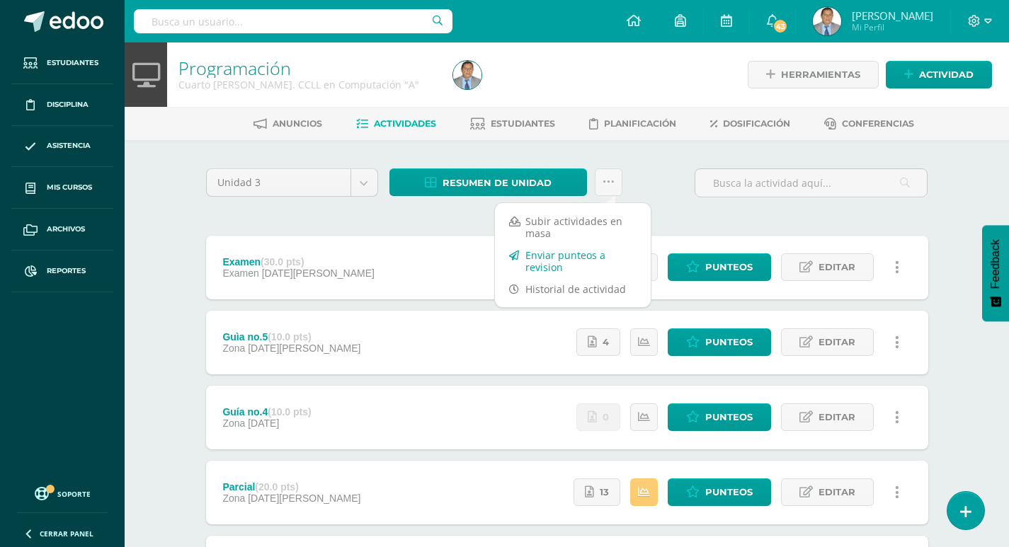
click at [559, 262] on link "Enviar punteos a revision" at bounding box center [573, 261] width 156 height 34
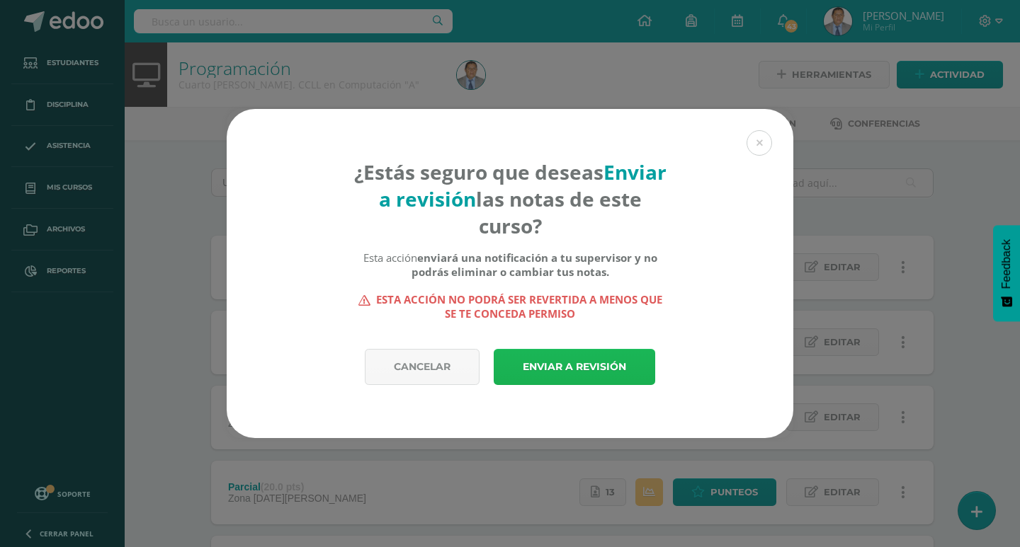
click at [610, 370] on link "Enviar a revisión" at bounding box center [574, 367] width 161 height 36
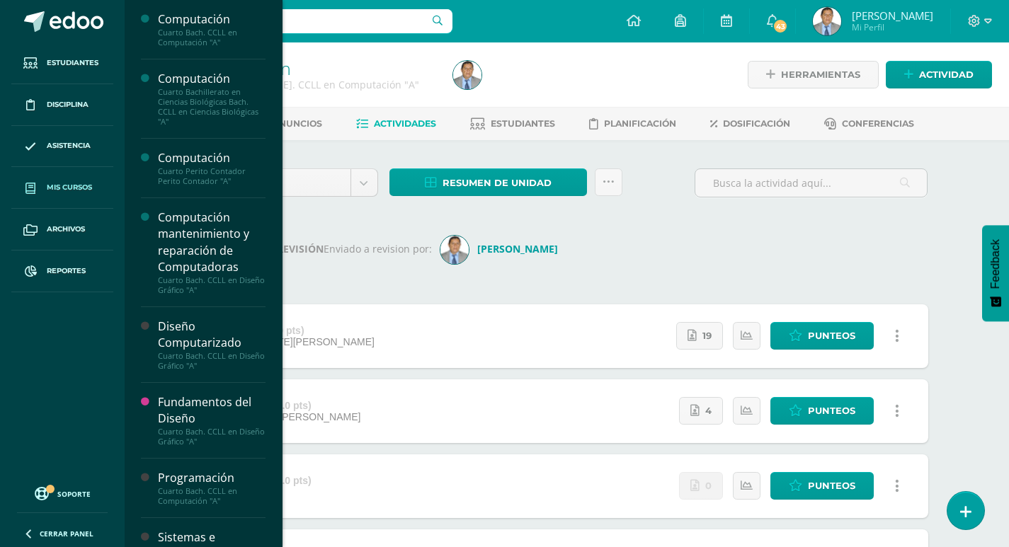
click at [52, 185] on span "Mis cursos" at bounding box center [69, 187] width 45 height 11
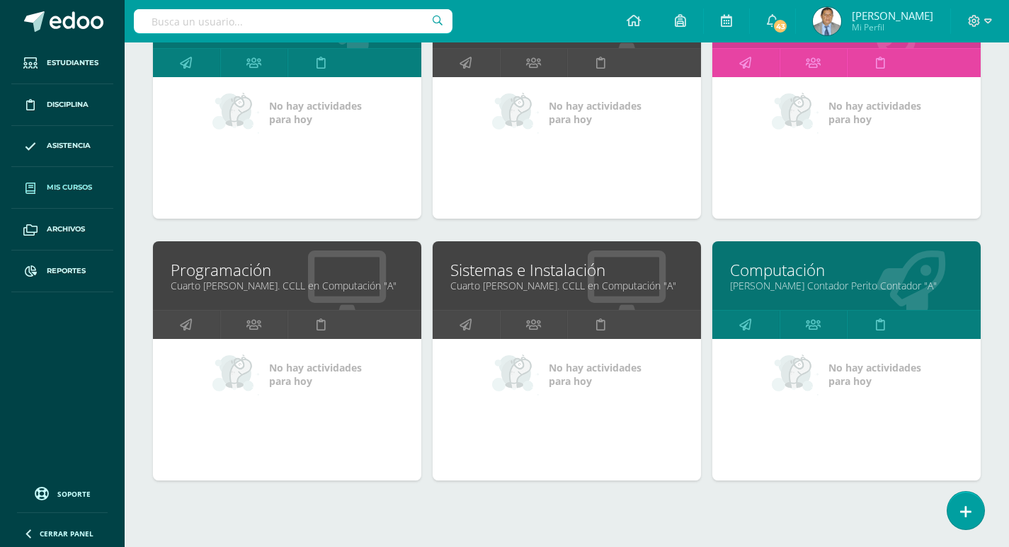
scroll to position [566, 0]
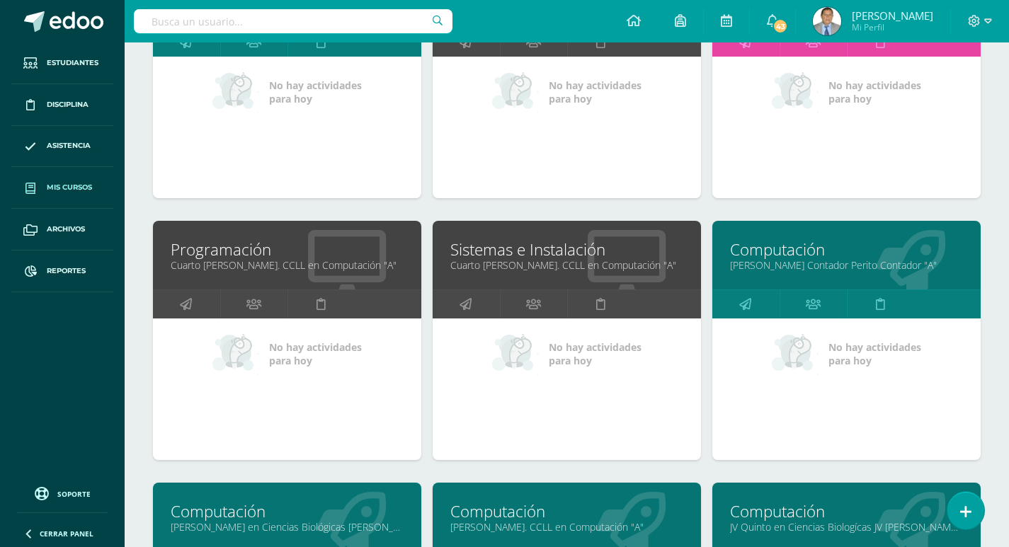
click at [528, 263] on link "Cuarto [PERSON_NAME]. CCLL en Computación "A"" at bounding box center [566, 264] width 233 height 13
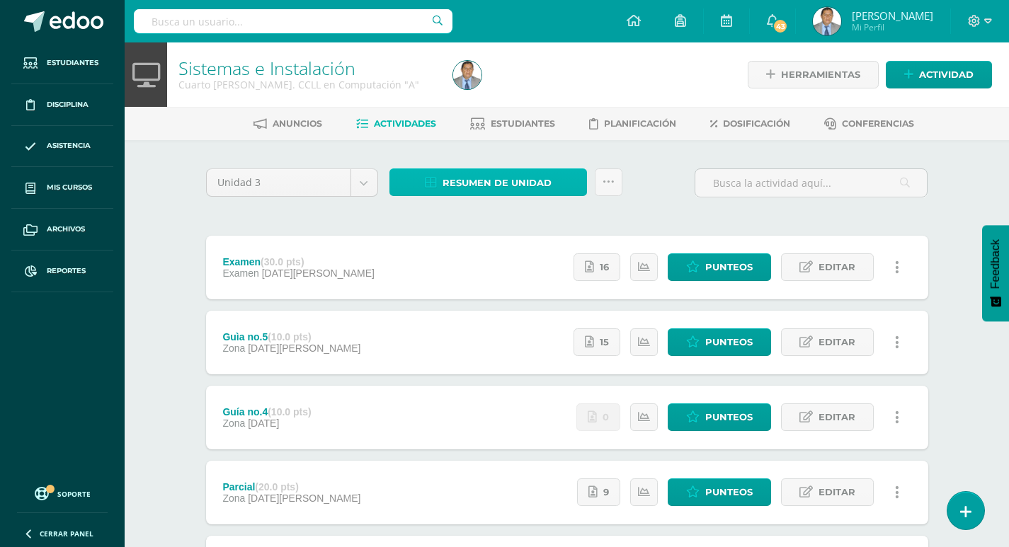
click at [552, 177] on link "Resumen de unidad" at bounding box center [488, 183] width 198 height 28
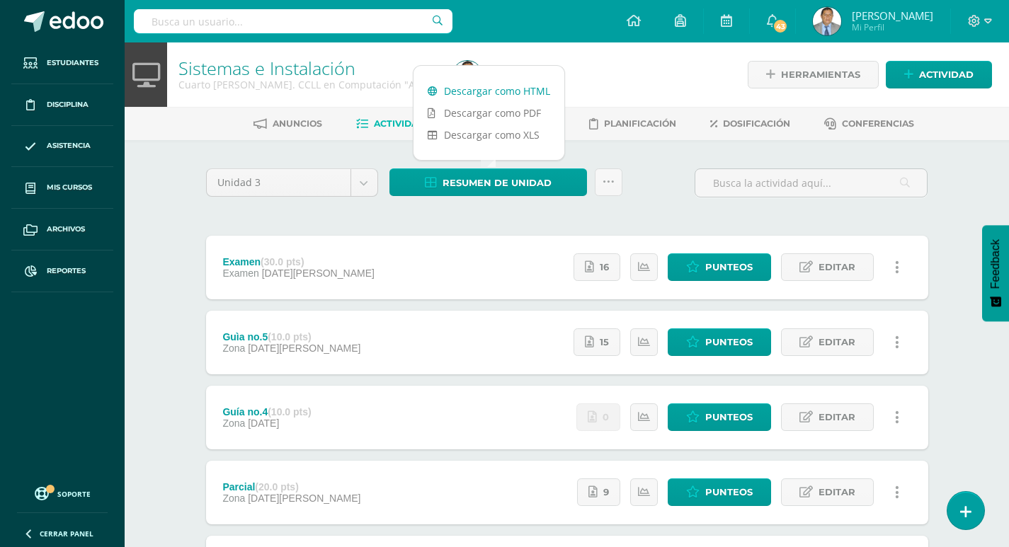
click at [527, 89] on link "Descargar como HTML" at bounding box center [489, 91] width 151 height 22
click at [611, 183] on icon at bounding box center [609, 182] width 12 height 12
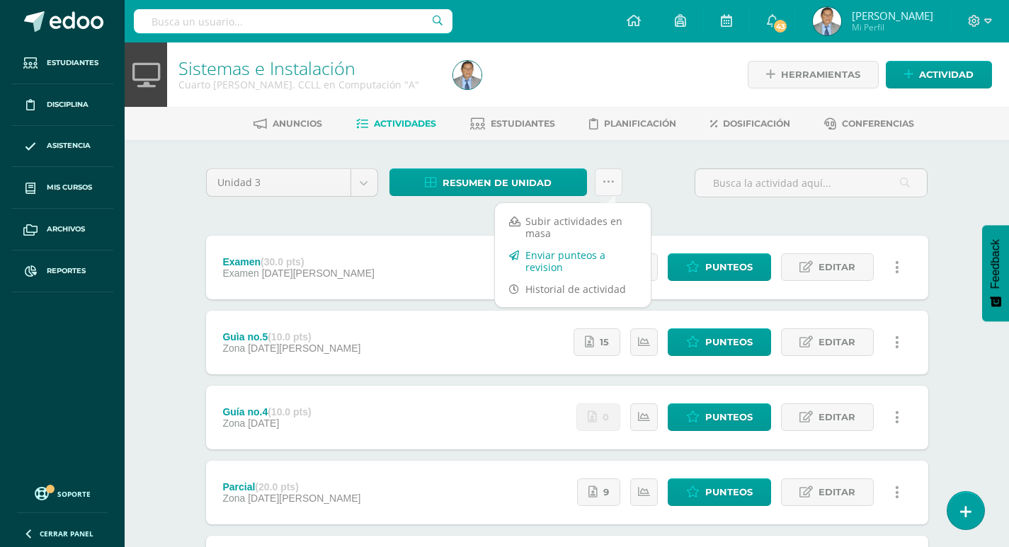
click at [553, 266] on link "Enviar punteos a revision" at bounding box center [573, 261] width 156 height 34
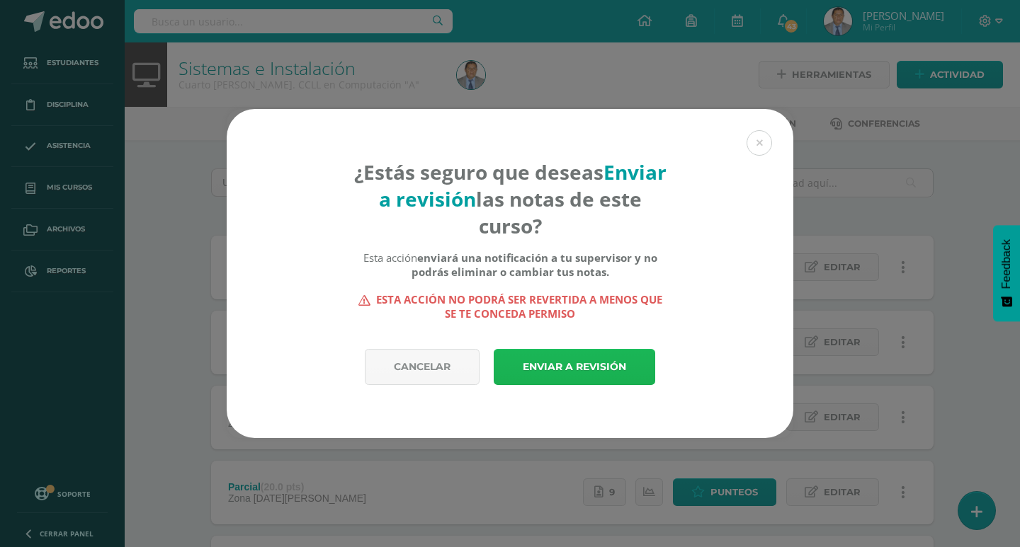
click at [591, 365] on link "Enviar a revisión" at bounding box center [574, 367] width 161 height 36
